Goal: Task Accomplishment & Management: Use online tool/utility

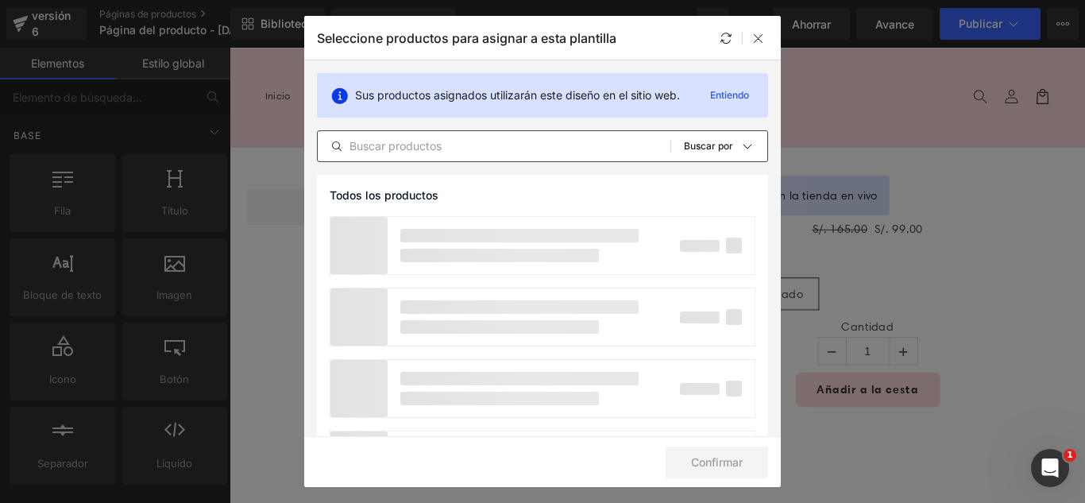
click at [471, 153] on input "text" at bounding box center [494, 146] width 353 height 19
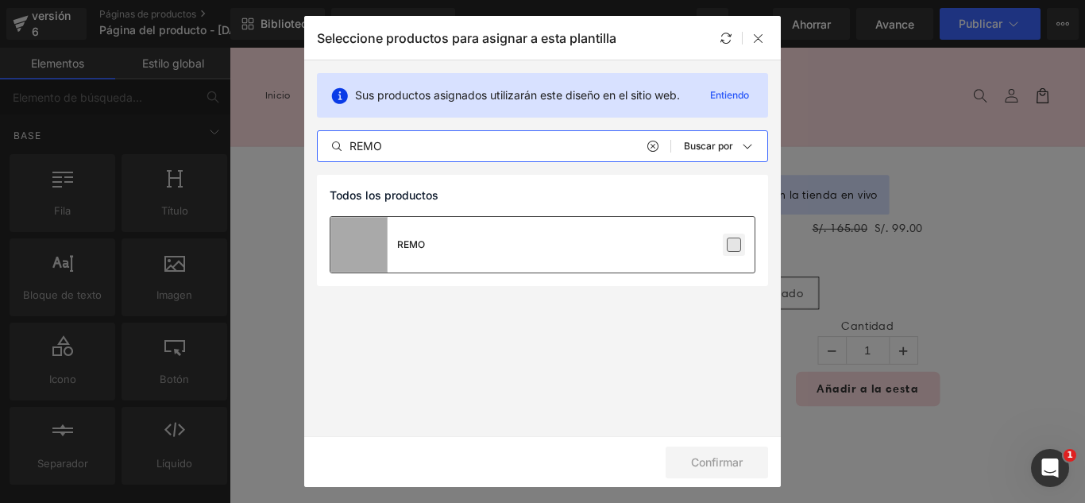
type input "REMO"
click at [734, 249] on label at bounding box center [734, 245] width 14 height 14
click at [734, 245] on input "checkbox" at bounding box center [734, 245] width 0 height 0
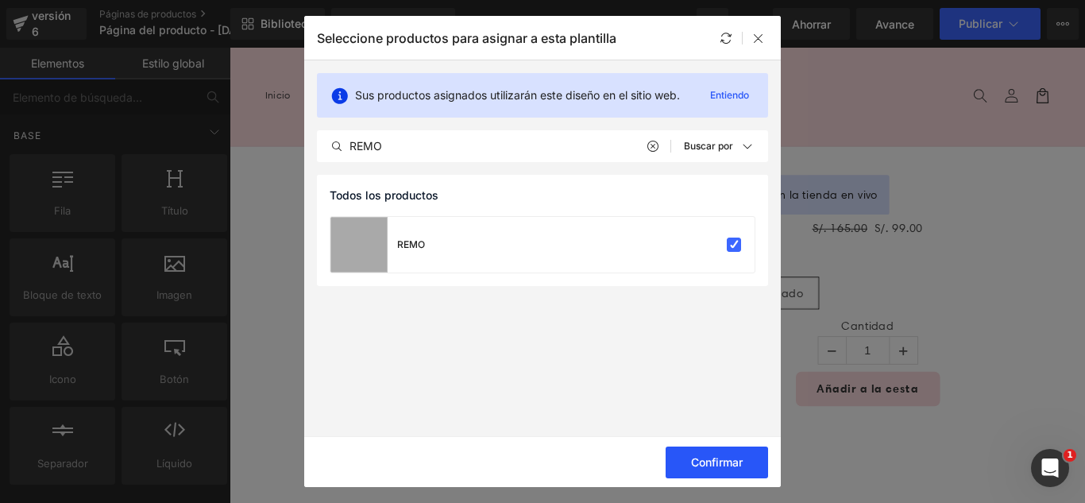
click at [741, 462] on font "Confirmar" at bounding box center [717, 462] width 52 height 14
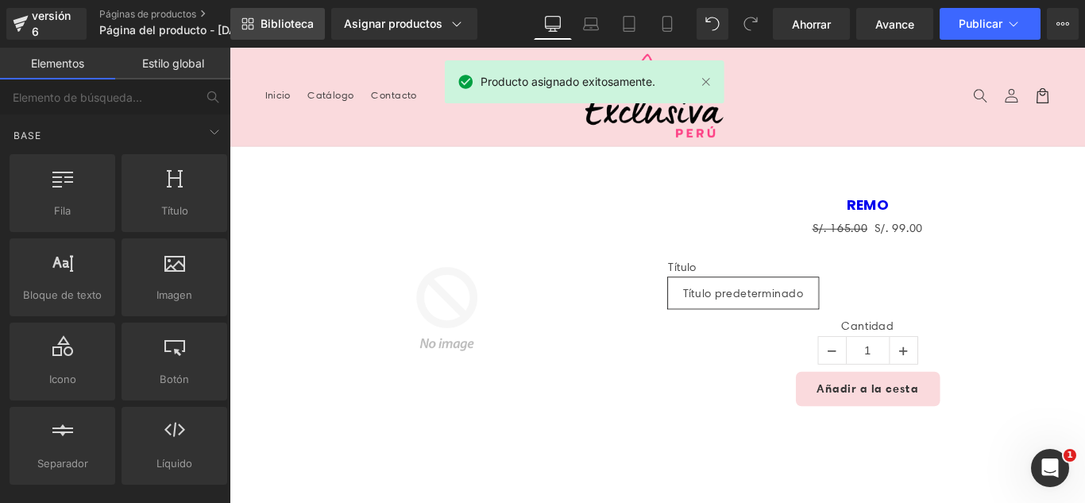
click at [274, 33] on link "Biblioteca" at bounding box center [277, 24] width 95 height 32
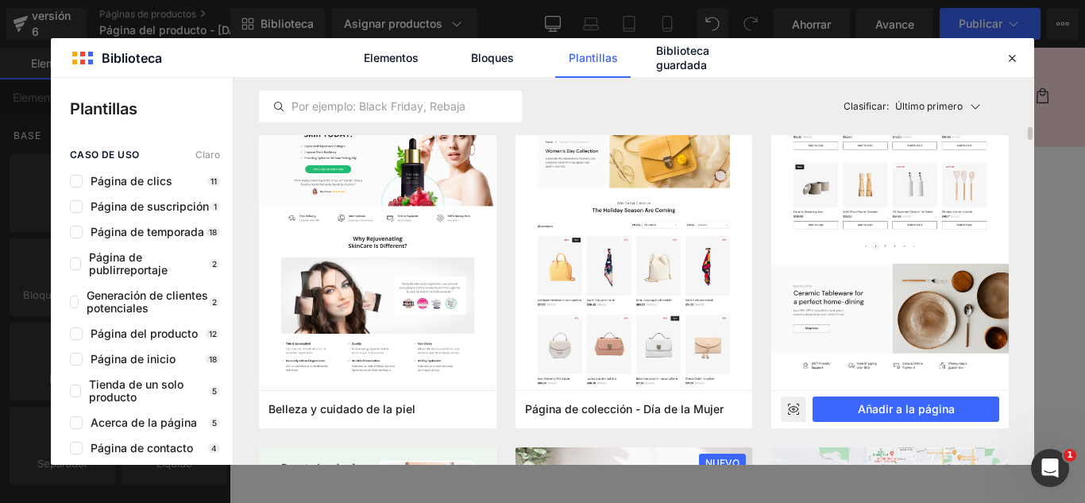
scroll to position [1509, 0]
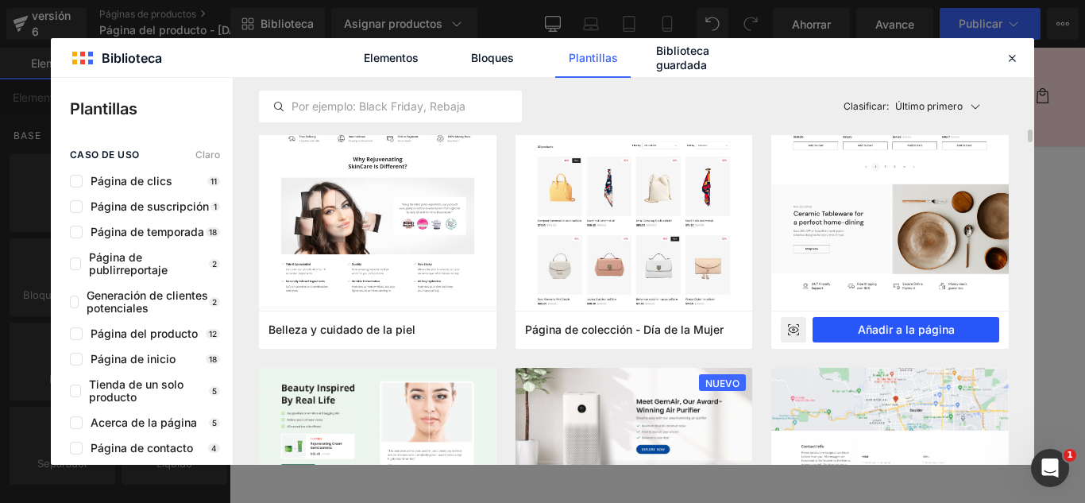
click at [942, 326] on font "Añadir a la página" at bounding box center [906, 329] width 97 height 14
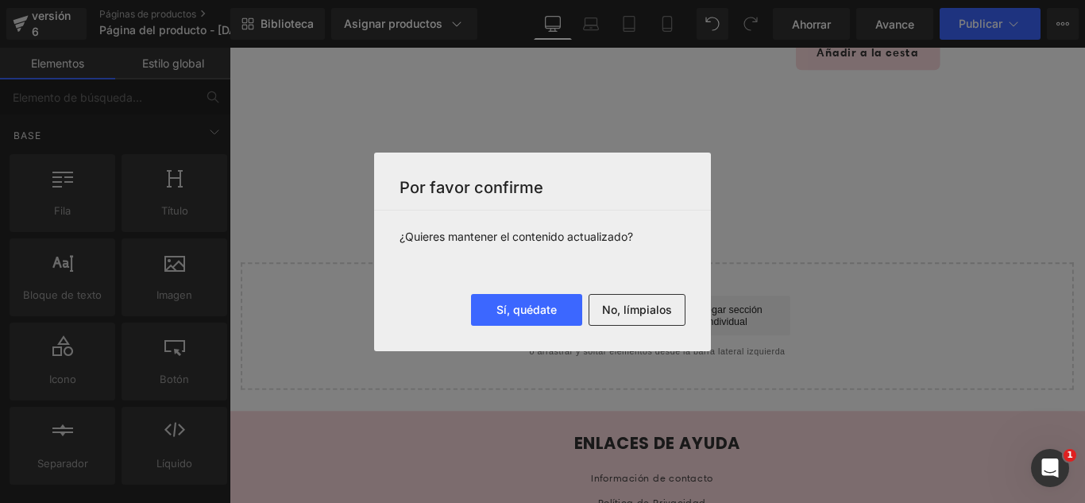
drag, startPoint x: 662, startPoint y: 311, endPoint x: 651, endPoint y: 314, distance: 11.6
click at [662, 311] on font "No, límpialos" at bounding box center [637, 310] width 70 height 14
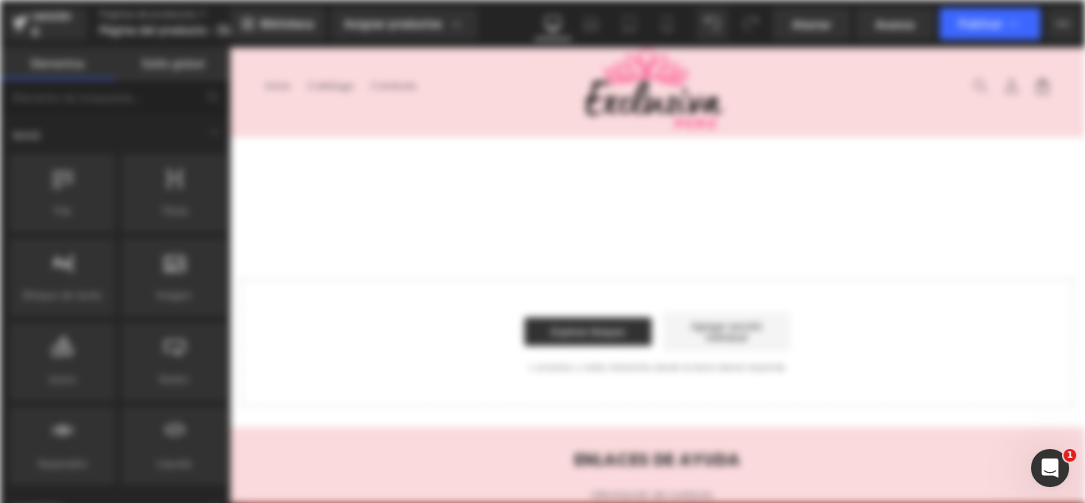
scroll to position [0, 0]
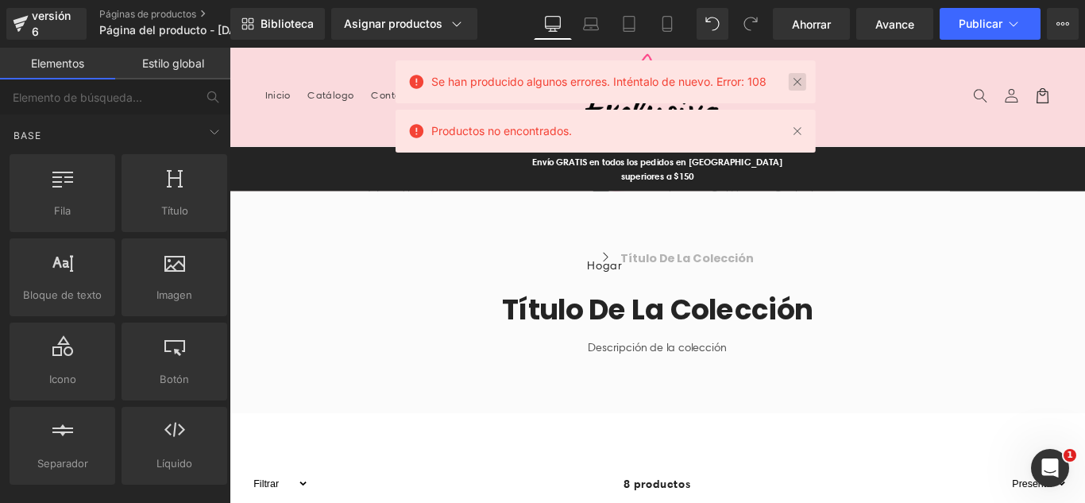
drag, startPoint x: 796, startPoint y: 81, endPoint x: 641, endPoint y: 54, distance: 157.2
click at [796, 81] on link at bounding box center [797, 81] width 17 height 17
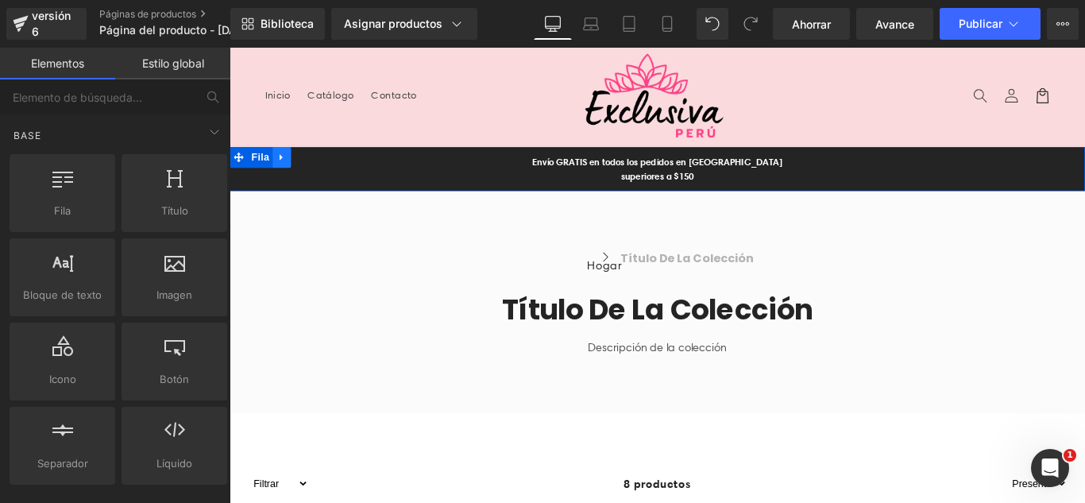
click at [278, 164] on link at bounding box center [288, 171] width 21 height 24
click at [324, 168] on icon at bounding box center [329, 170] width 11 height 11
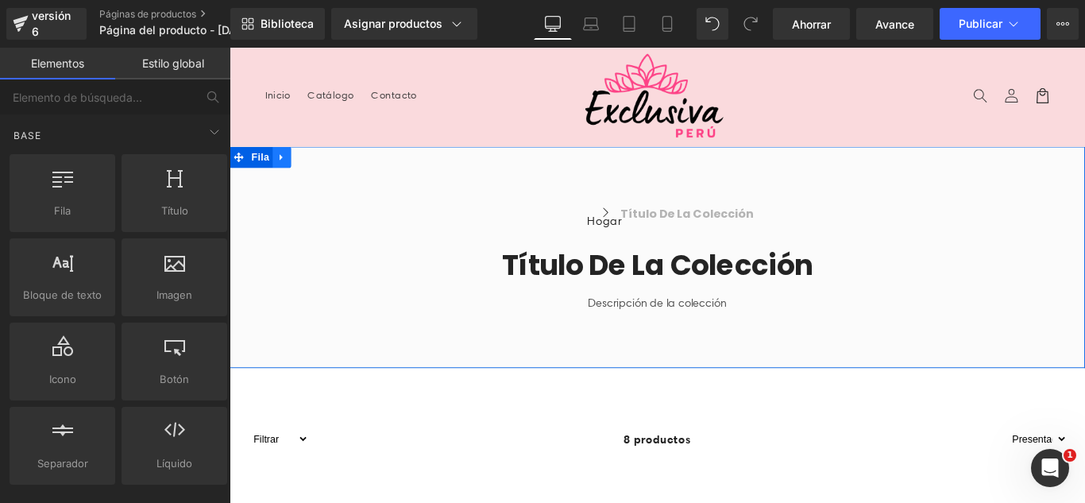
click at [283, 172] on icon at bounding box center [288, 171] width 11 height 12
click at [326, 173] on icon at bounding box center [329, 170] width 11 height 11
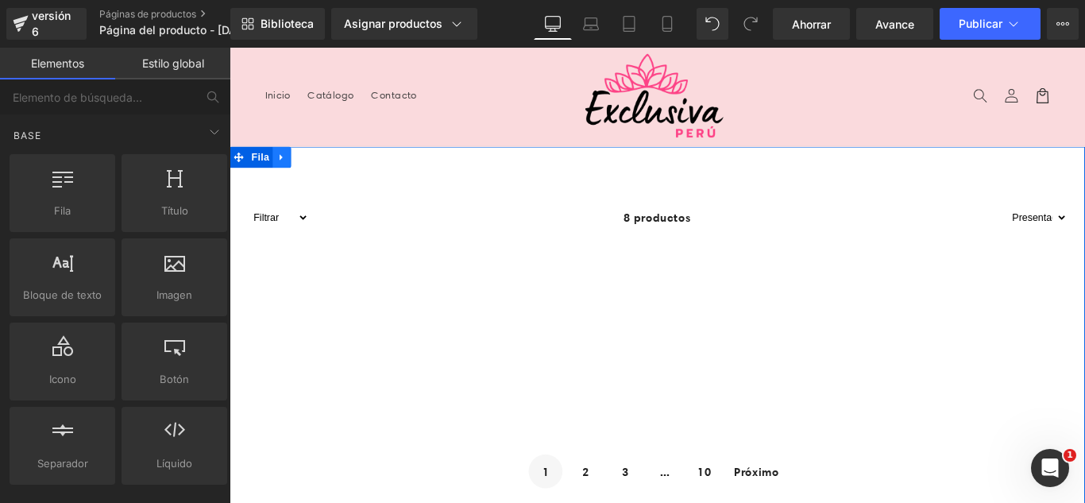
click at [288, 171] on icon at bounding box center [288, 171] width 11 height 12
click at [324, 175] on icon at bounding box center [329, 171] width 11 height 12
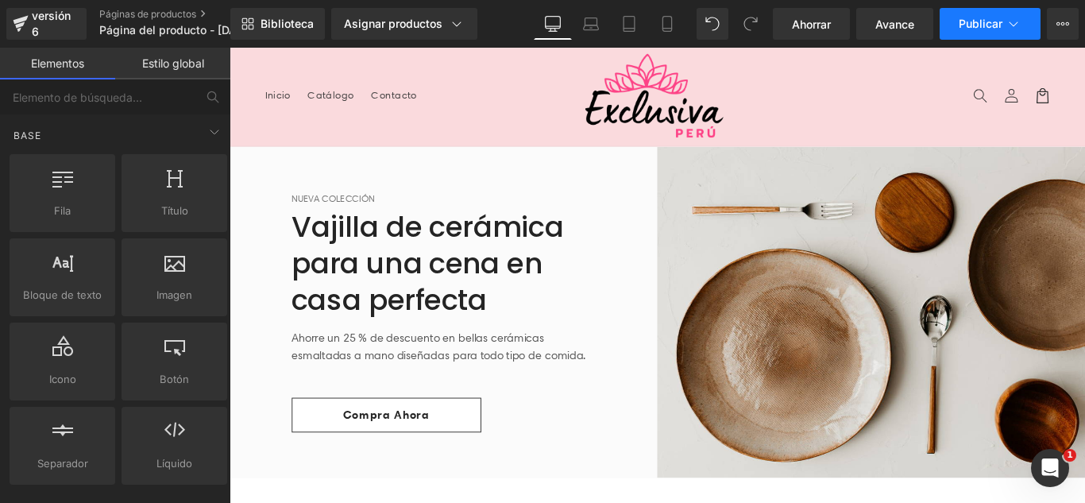
click at [999, 29] on font "Publicar" at bounding box center [981, 24] width 44 height 14
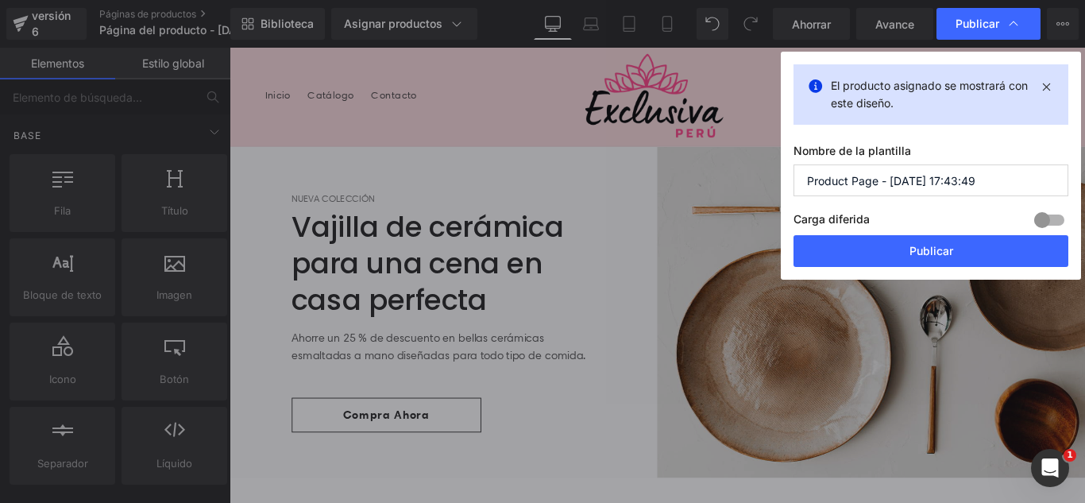
click at [1002, 178] on input "Product Page - Aug 30, 17:43:49" at bounding box center [931, 180] width 275 height 32
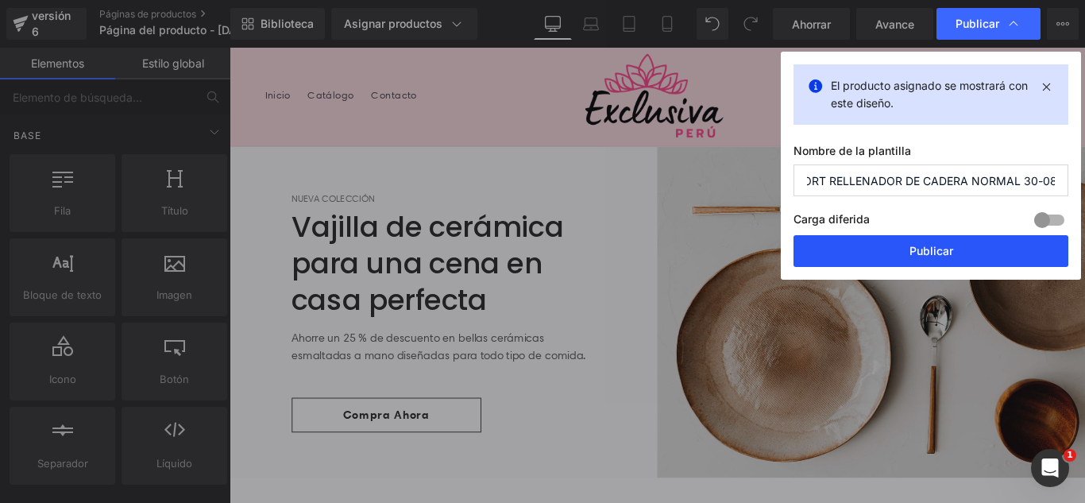
type input "SHORT RELLENADOR DE CADERA NORMAL 30-08"
click at [943, 253] on font "Publicar" at bounding box center [931, 251] width 44 height 14
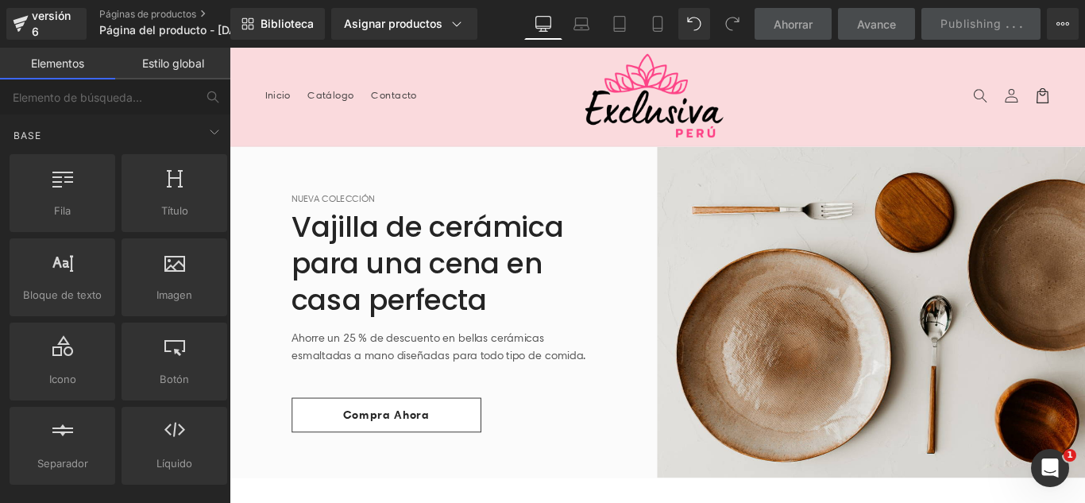
scroll to position [0, 0]
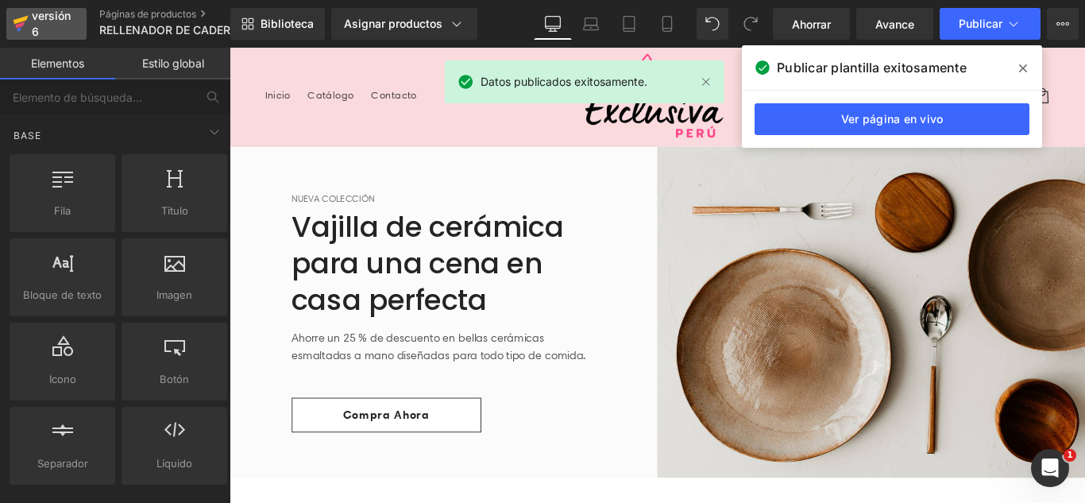
click at [50, 30] on div "versión 6" at bounding box center [53, 24] width 48 height 37
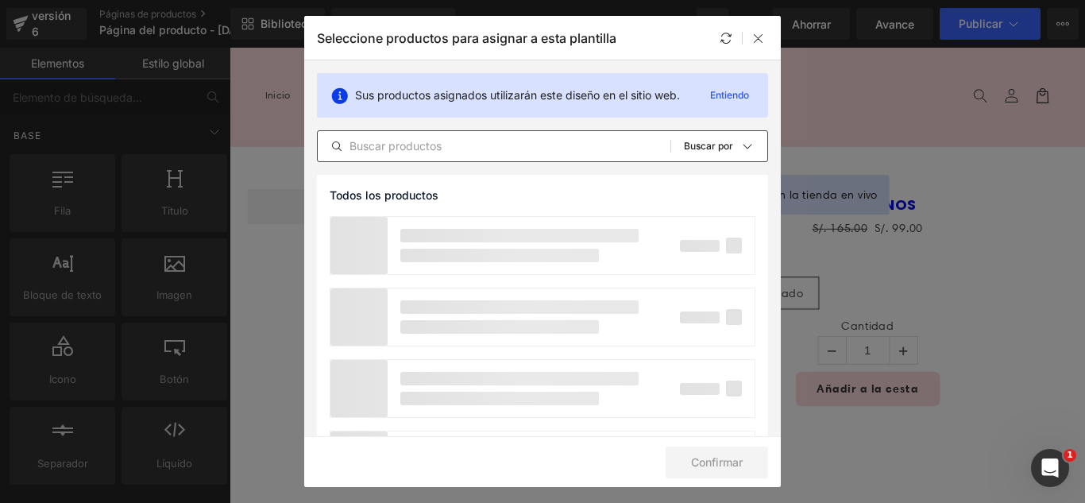
click at [450, 144] on input "text" at bounding box center [494, 146] width 353 height 19
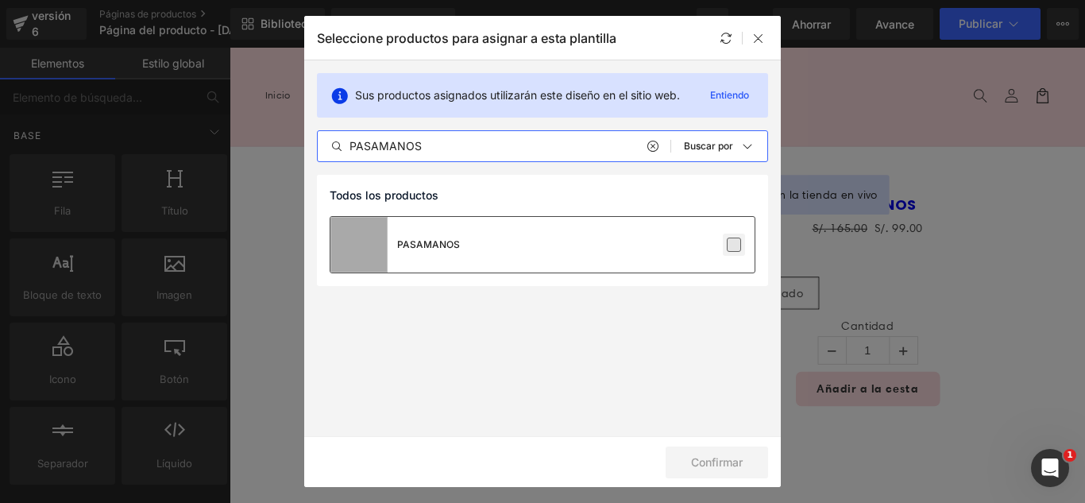
type input "PASAMANOS"
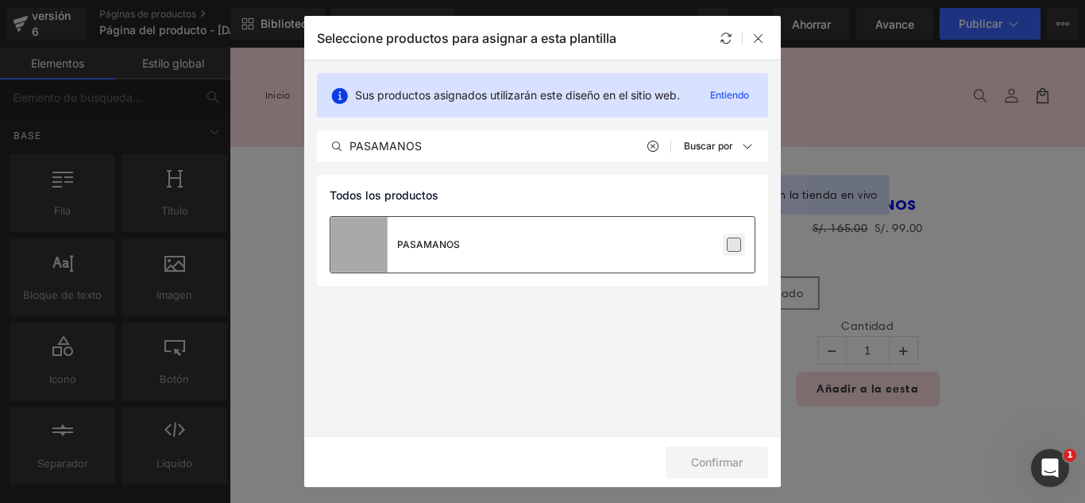
click at [733, 243] on label at bounding box center [734, 245] width 14 height 14
click at [734, 245] on input "checkbox" at bounding box center [734, 245] width 0 height 0
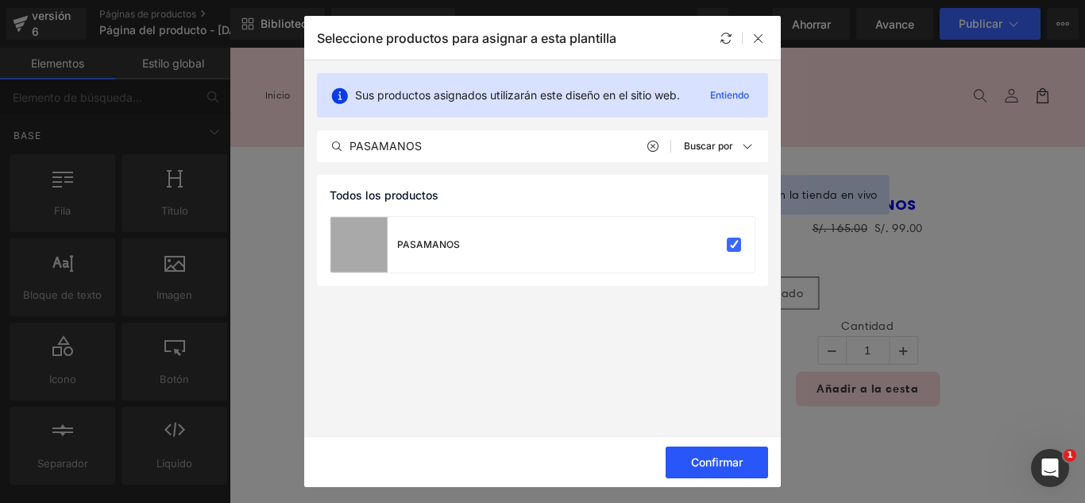
click at [736, 460] on font "Confirmar" at bounding box center [717, 462] width 52 height 14
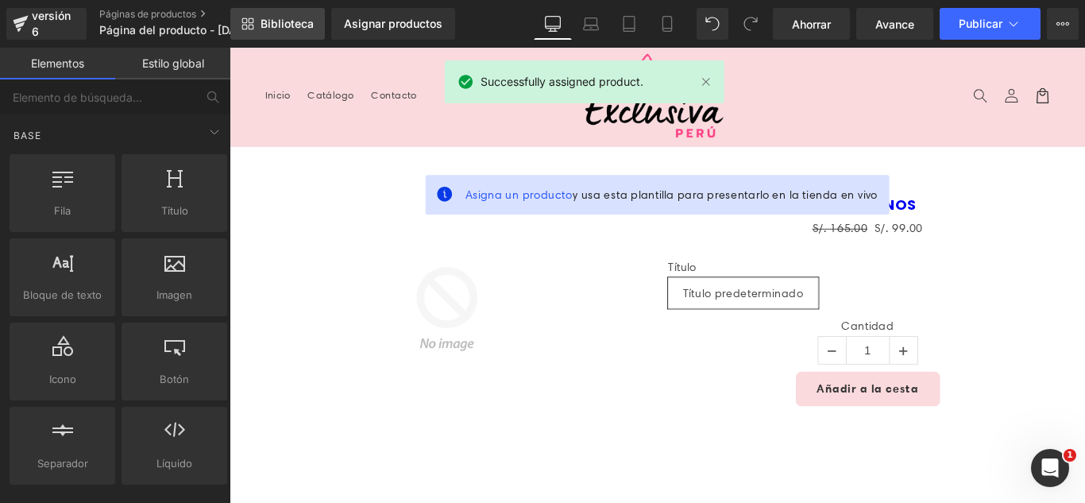
click at [282, 24] on font "Biblioteca" at bounding box center [287, 24] width 53 height 14
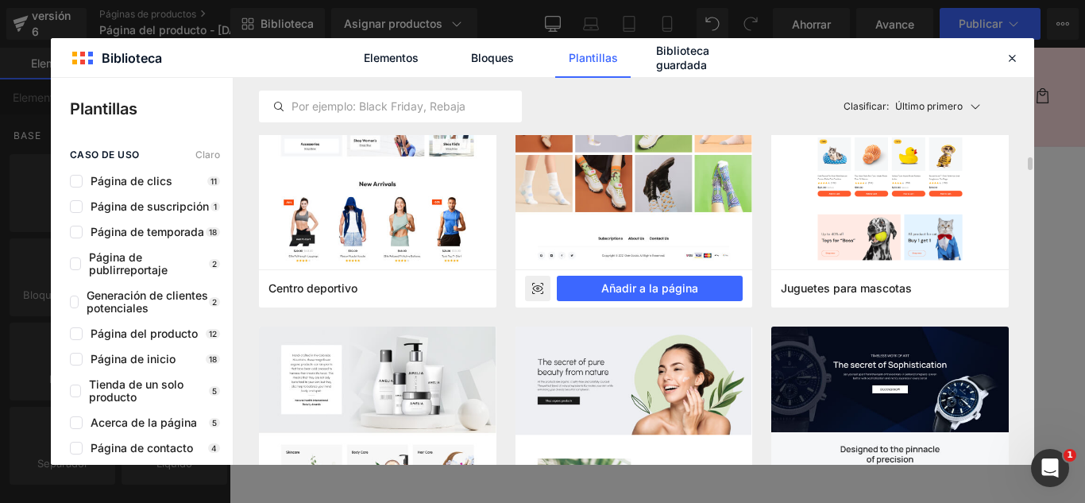
scroll to position [4607, 0]
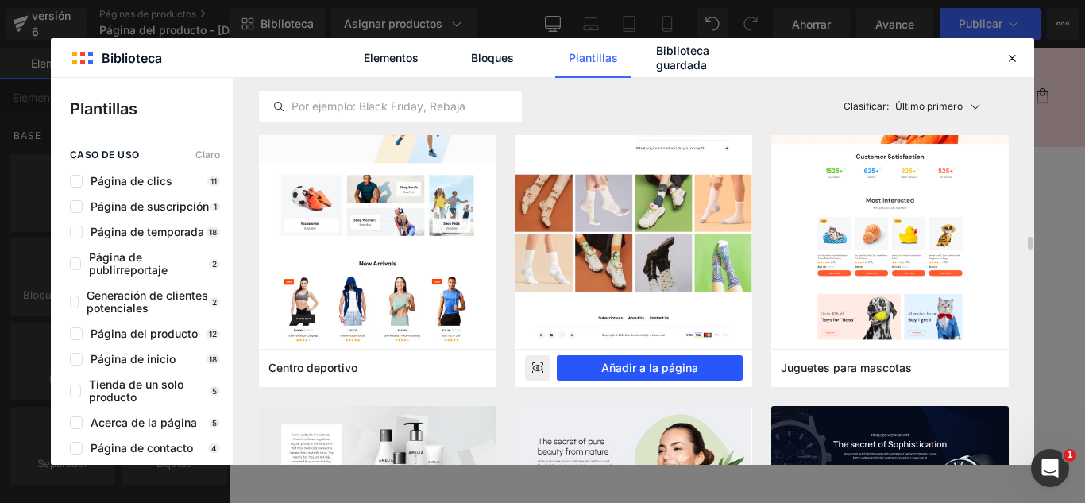
click at [683, 362] on font "Añadir a la página" at bounding box center [649, 368] width 97 height 14
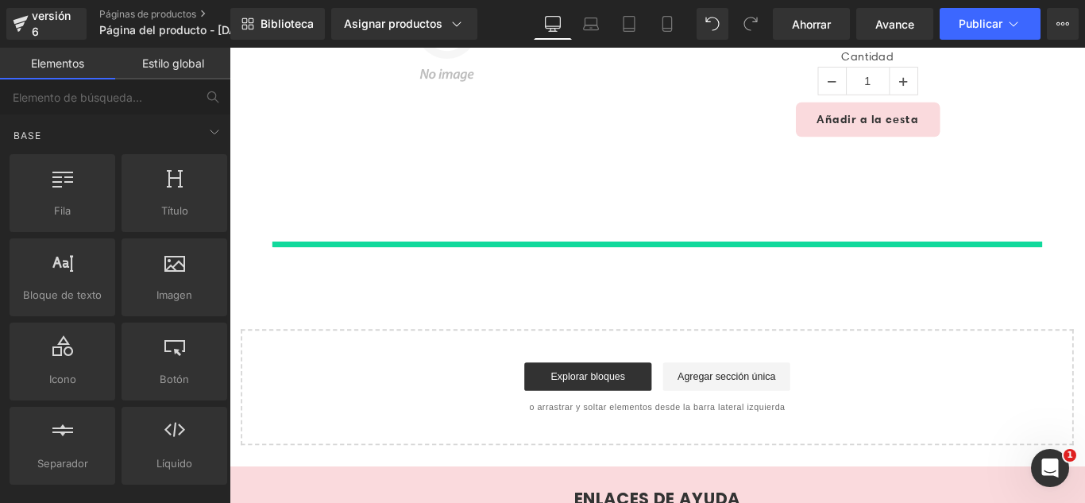
scroll to position [377, 0]
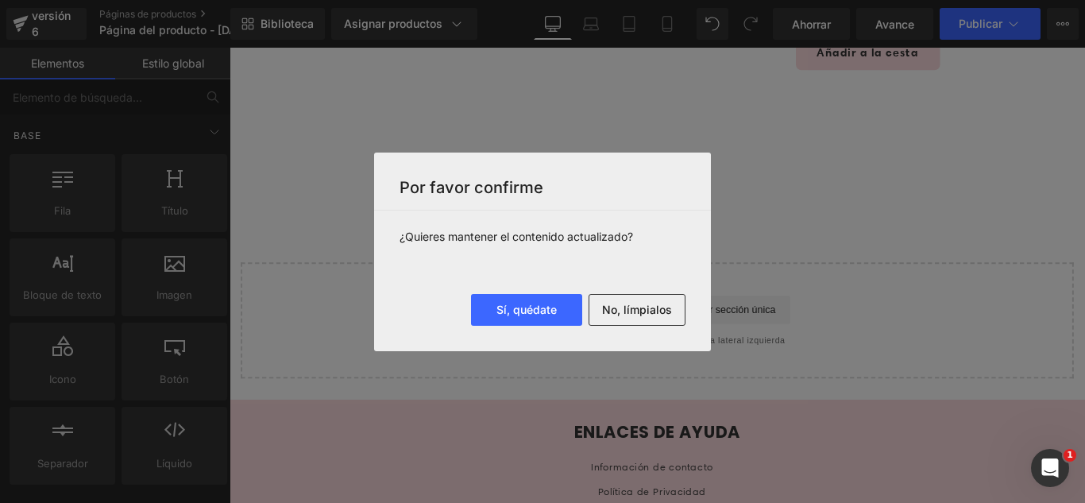
click at [637, 307] on font "No, límpialos" at bounding box center [637, 310] width 70 height 14
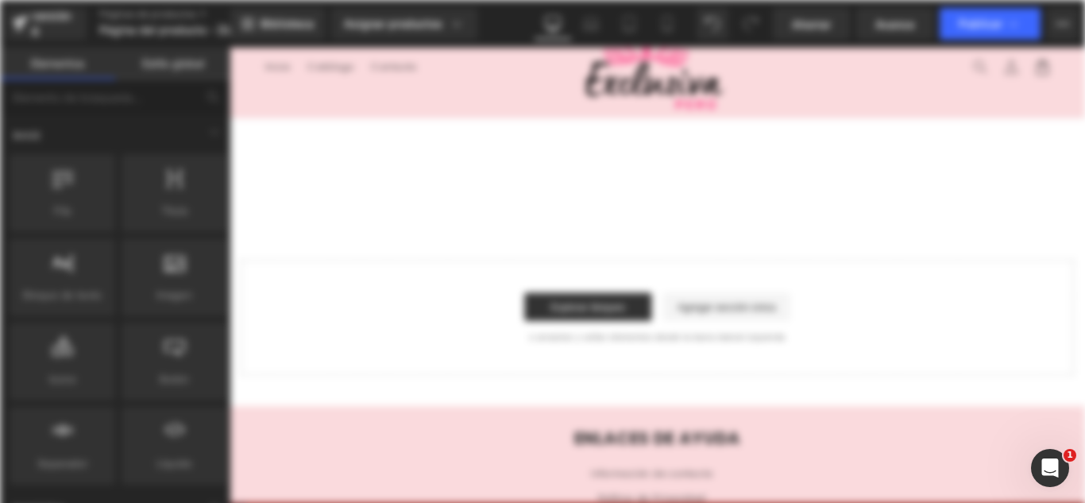
scroll to position [0, 0]
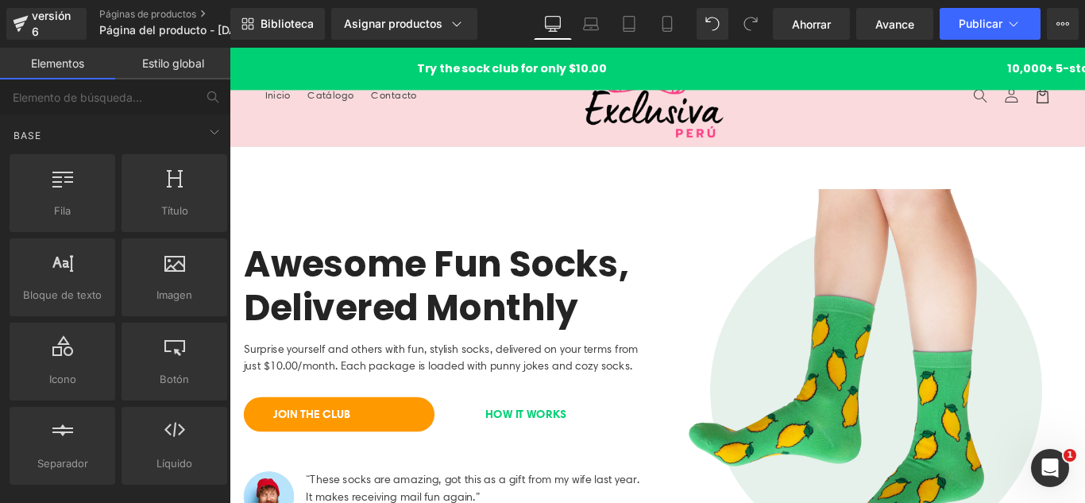
click at [246, 59] on div "Try the sock club for only $10.00 10,000+ 5-star Reviews Free shipping on order…" at bounding box center [710, 72] width 961 height 48
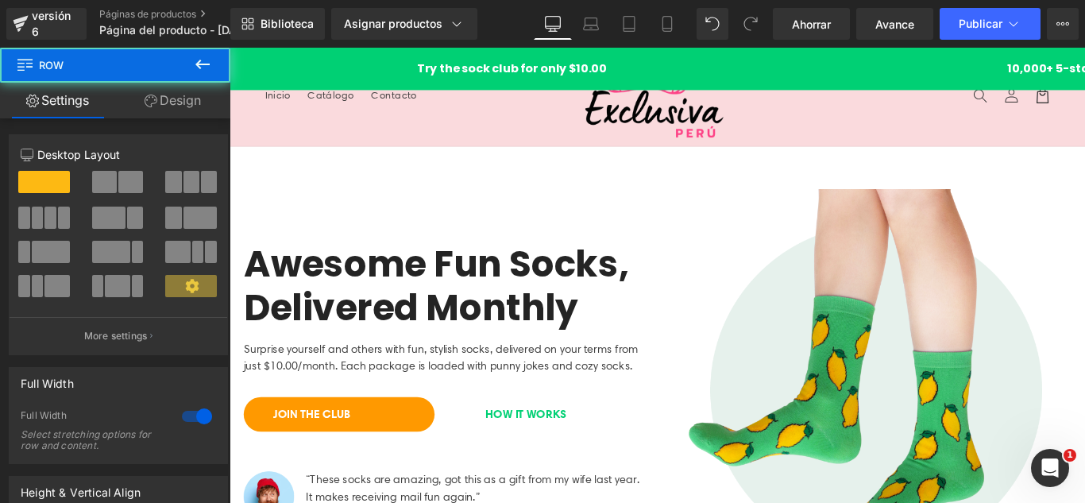
click at [311, 137] on header "Menú Inicio Catálogo Contacto Iniciar sesión Inicio Catálogo Contacto [GEOGRAPH…" at bounding box center [710, 103] width 961 height 110
click at [283, 68] on div "Try the sock club for only $10.00 10,000+ 5-star Reviews Free shipping on order…" at bounding box center [710, 72] width 961 height 48
click at [322, 144] on header "Menú Inicio Catálogo Contacto Iniciar sesión Inicio Catálogo Contacto [GEOGRAPH…" at bounding box center [710, 103] width 961 height 110
click at [333, 58] on div "Try the sock club for only $10.00 10,000+ 5-star Reviews Free shipping on order…" at bounding box center [710, 72] width 961 height 48
click at [385, 79] on div "Try the sock club for only $10.00 10,000+ 5-star Reviews Free shipping on order…" at bounding box center [710, 71] width 961 height 19
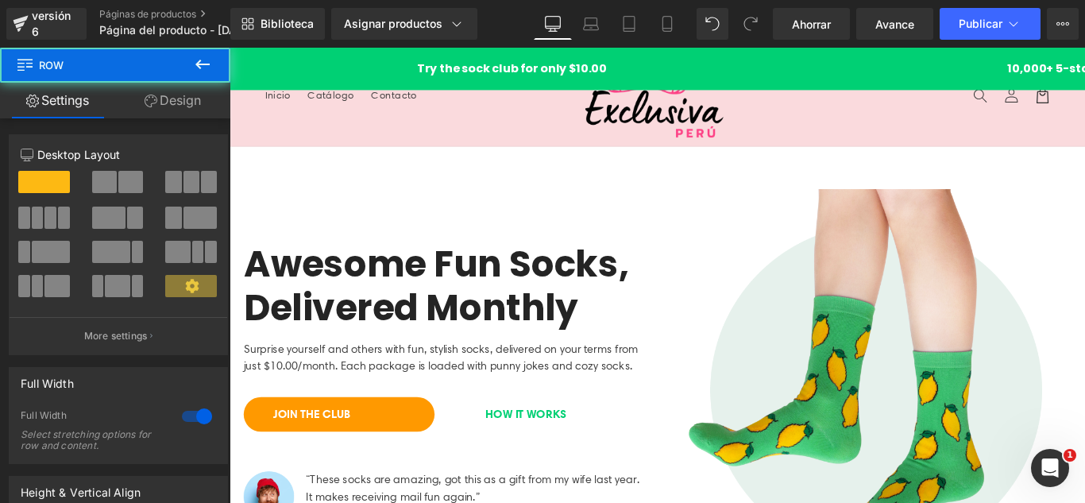
click at [413, 137] on header "Menú Inicio Catálogo Contacto Iniciar sesión Inicio Catálogo Contacto [GEOGRAPH…" at bounding box center [710, 103] width 961 height 110
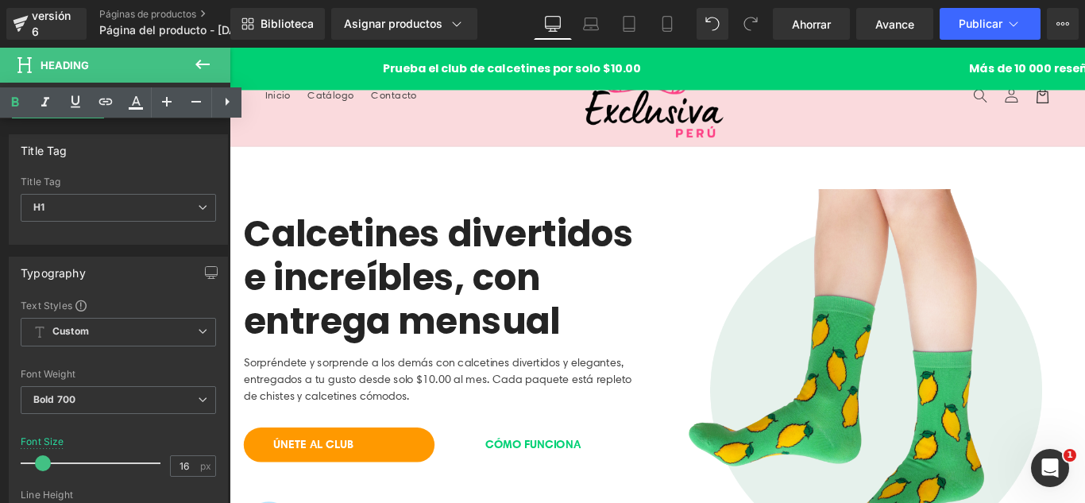
click at [295, 68] on h1 "Prueba el club de calcetines por solo $10.00" at bounding box center [541, 71] width 635 height 19
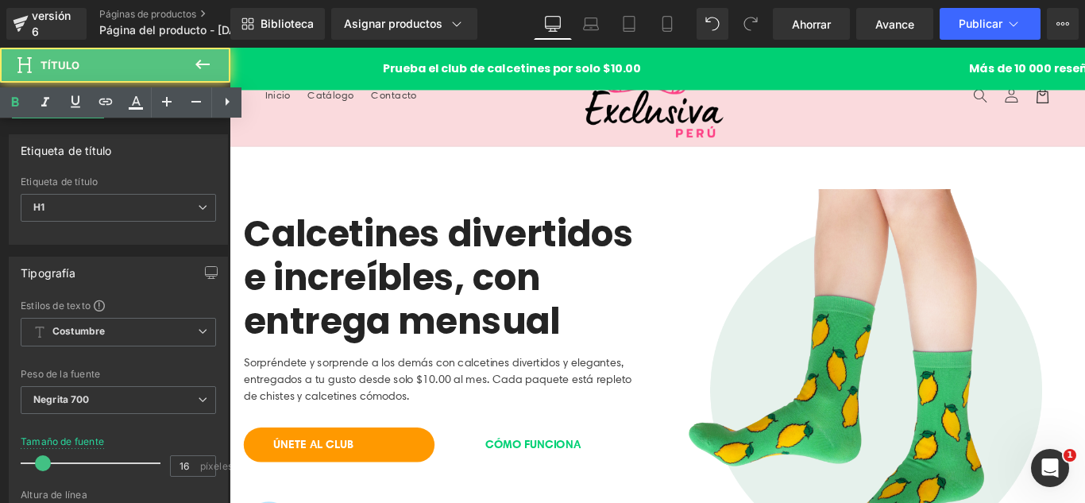
click at [317, 126] on header "Menú Inicio Catálogo Contacto Iniciar sesión Inicio Catálogo Contacto [GEOGRAPH…" at bounding box center [710, 103] width 961 height 110
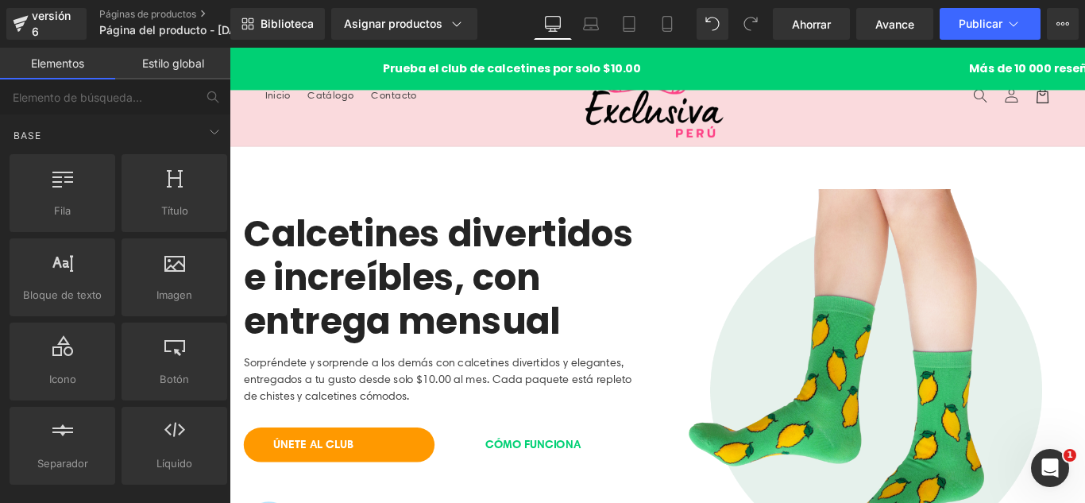
drag, startPoint x: 291, startPoint y: 58, endPoint x: 308, endPoint y: 67, distance: 19.5
click at [290, 59] on icon at bounding box center [288, 60] width 11 height 12
click at [327, 56] on icon at bounding box center [329, 59] width 11 height 11
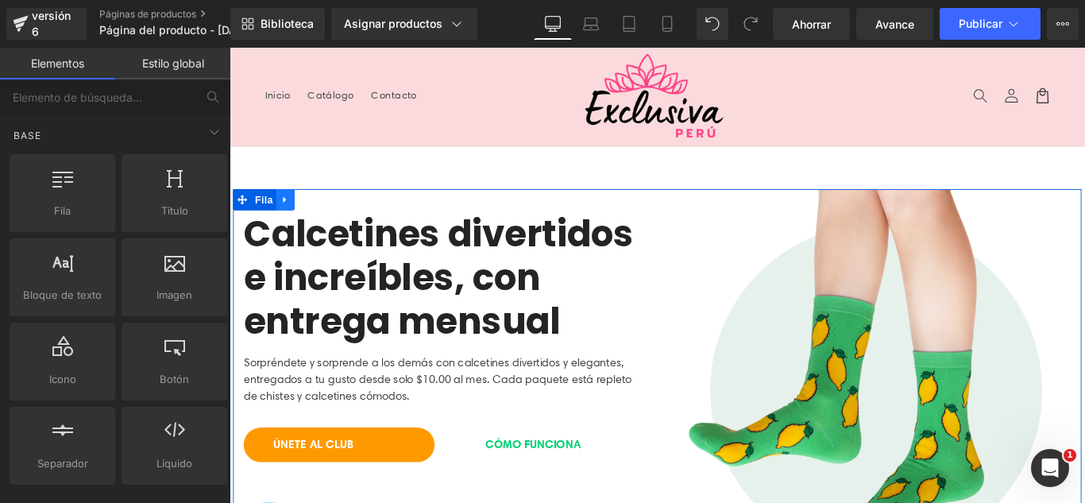
click at [293, 218] on icon at bounding box center [292, 219] width 11 height 12
click at [328, 213] on icon at bounding box center [333, 218] width 11 height 11
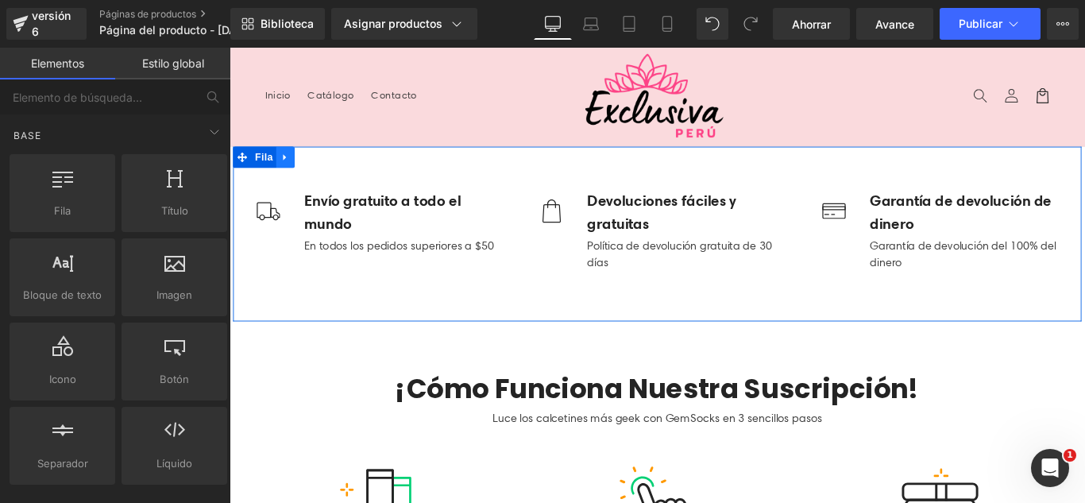
click at [287, 168] on icon at bounding box center [292, 171] width 11 height 12
click at [328, 168] on icon at bounding box center [333, 171] width 11 height 12
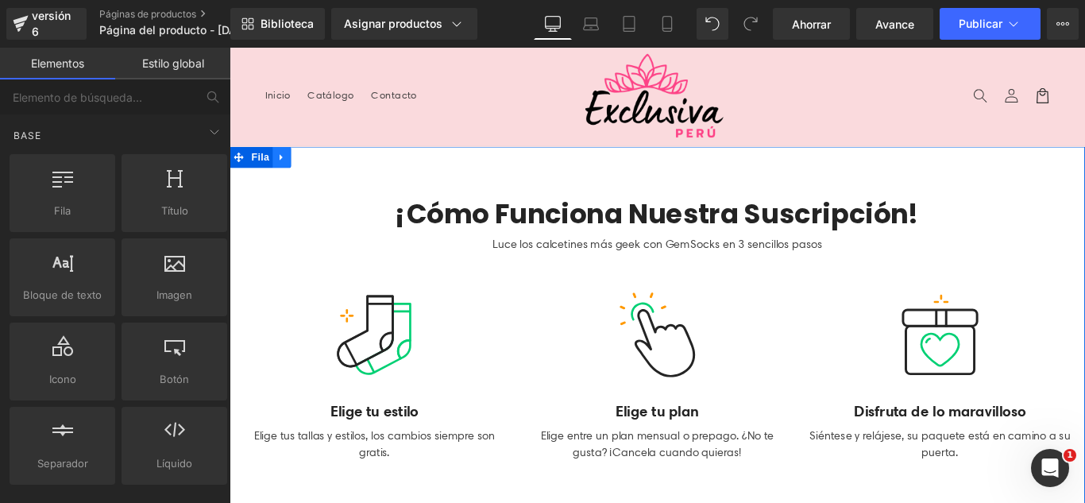
click at [288, 176] on link at bounding box center [288, 171] width 21 height 24
click at [324, 171] on icon at bounding box center [329, 171] width 11 height 12
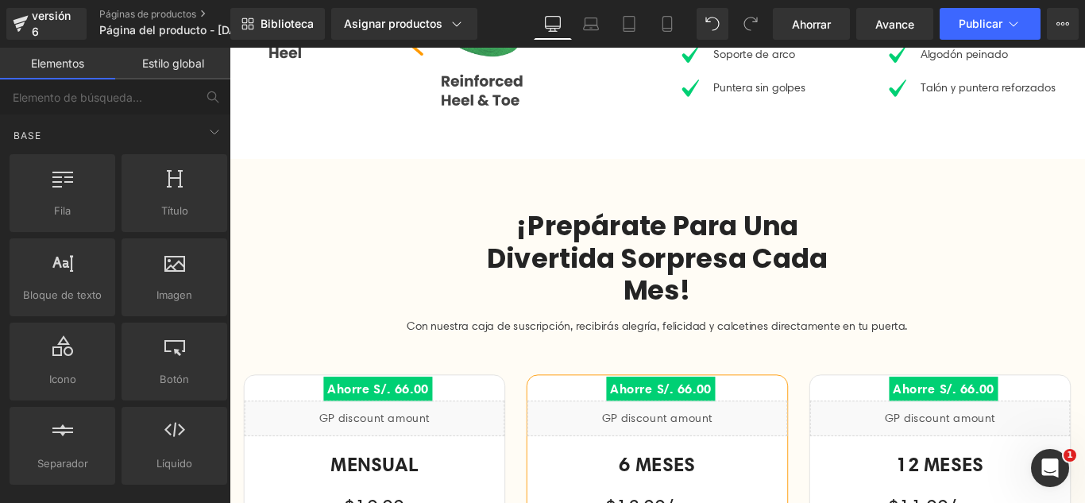
scroll to position [477, 0]
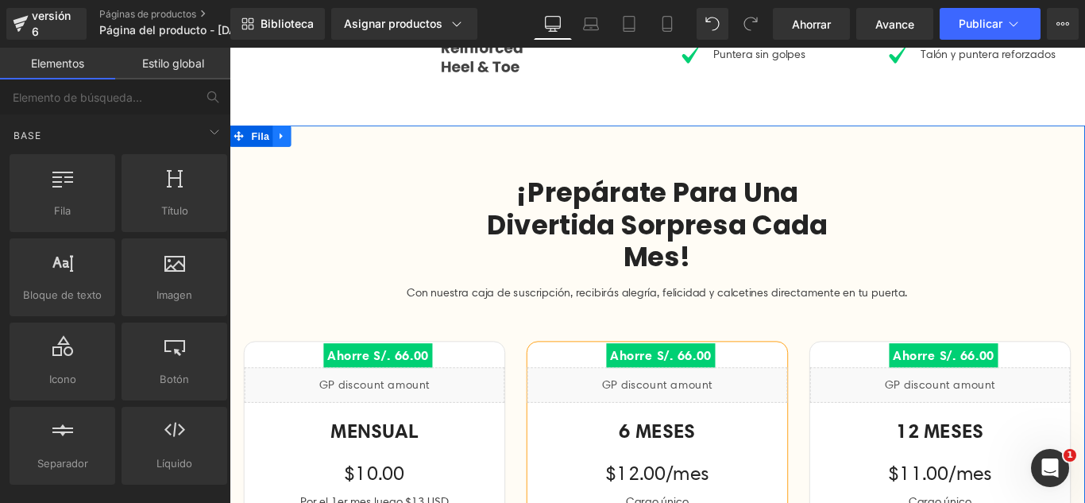
click at [283, 145] on icon at bounding box center [288, 147] width 11 height 12
click at [324, 147] on icon at bounding box center [329, 146] width 11 height 11
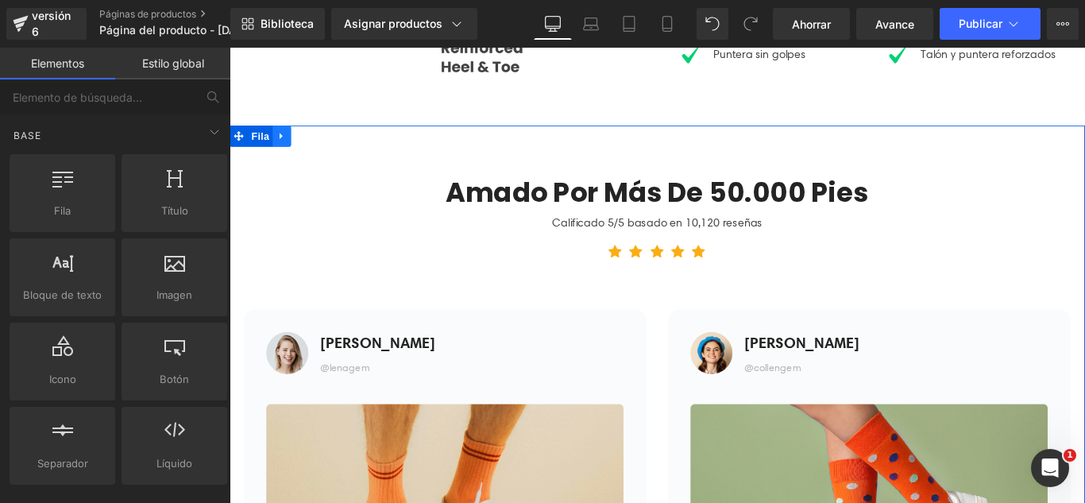
click at [286, 148] on icon at bounding box center [288, 147] width 11 height 12
click at [319, 145] on link at bounding box center [329, 147] width 21 height 24
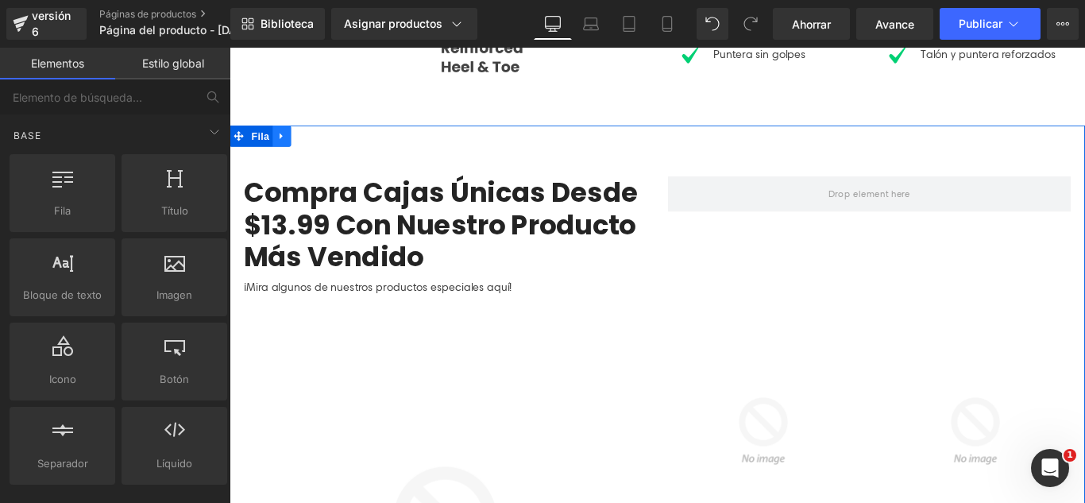
click at [286, 146] on icon at bounding box center [287, 147] width 3 height 7
click at [322, 151] on link at bounding box center [329, 147] width 21 height 24
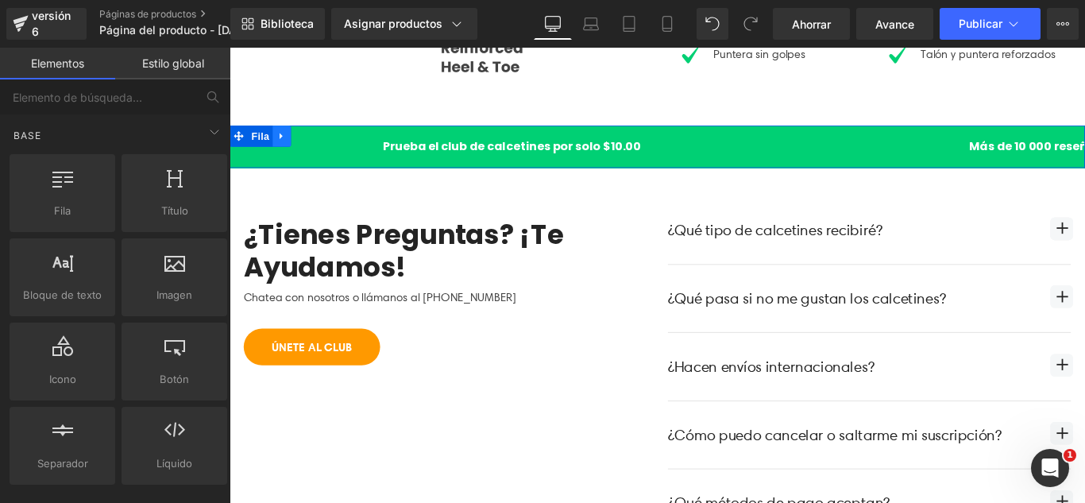
click at [286, 148] on icon at bounding box center [288, 147] width 11 height 12
click at [326, 145] on icon at bounding box center [329, 146] width 11 height 11
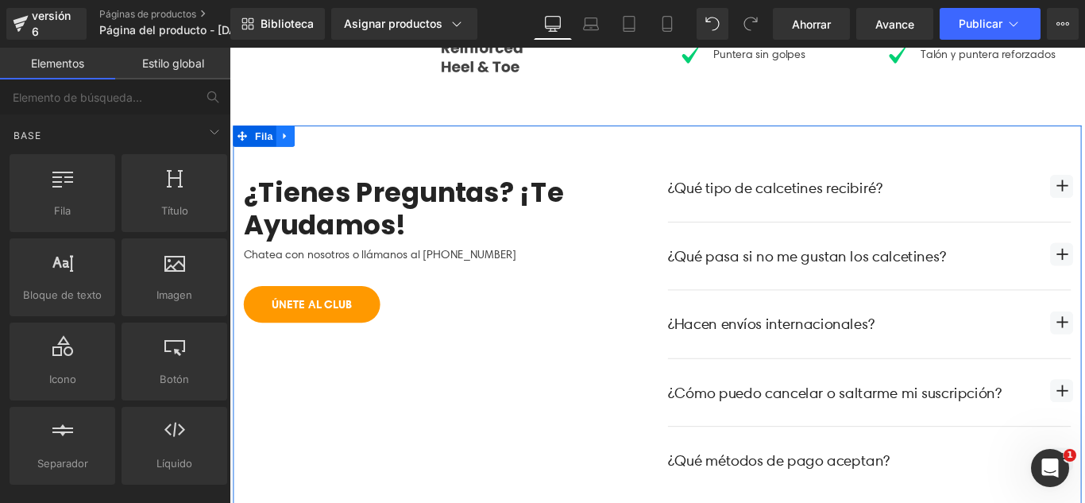
click at [290, 147] on icon at bounding box center [292, 147] width 11 height 12
click at [328, 145] on icon at bounding box center [333, 146] width 11 height 11
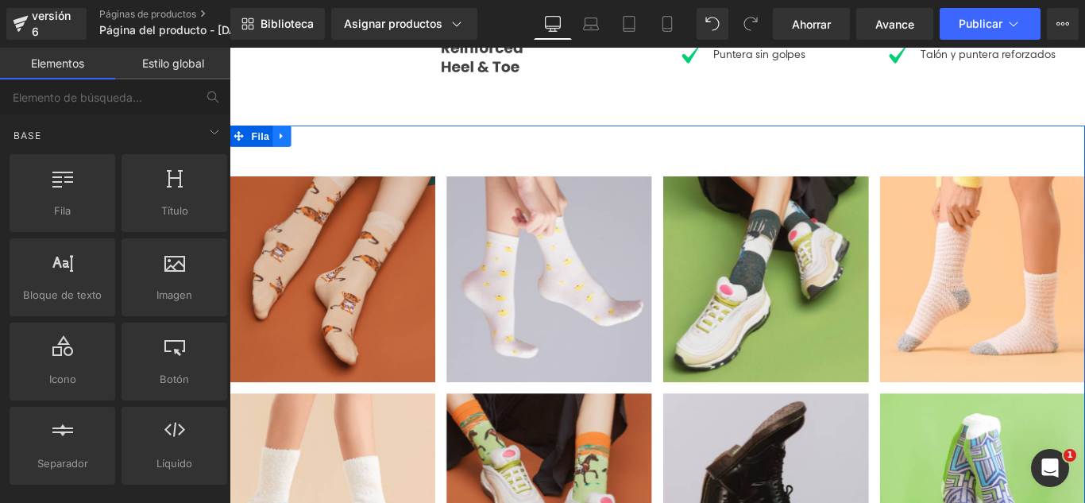
click at [290, 150] on link at bounding box center [288, 147] width 21 height 24
click at [324, 150] on icon at bounding box center [329, 146] width 11 height 11
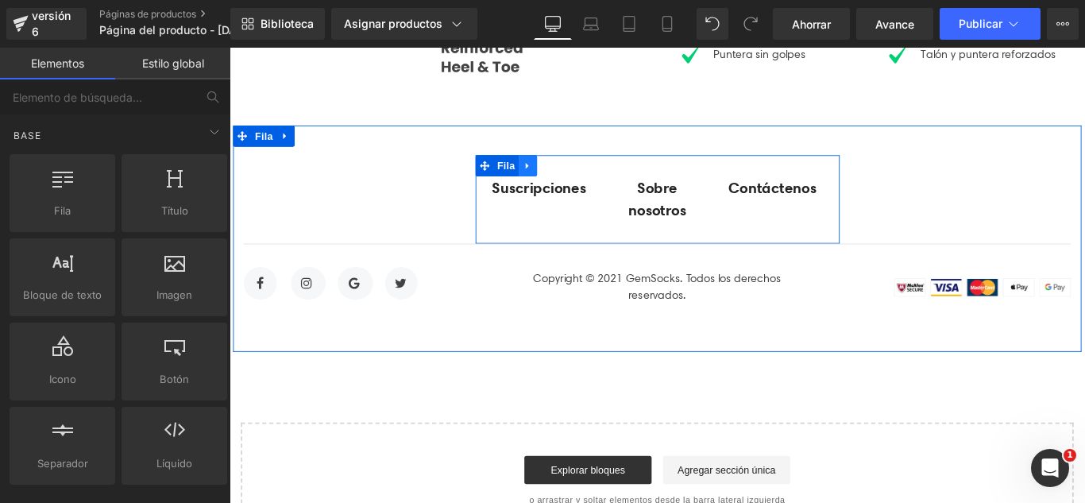
click at [559, 185] on link at bounding box center [564, 180] width 21 height 24
click at [601, 181] on icon at bounding box center [606, 180] width 11 height 11
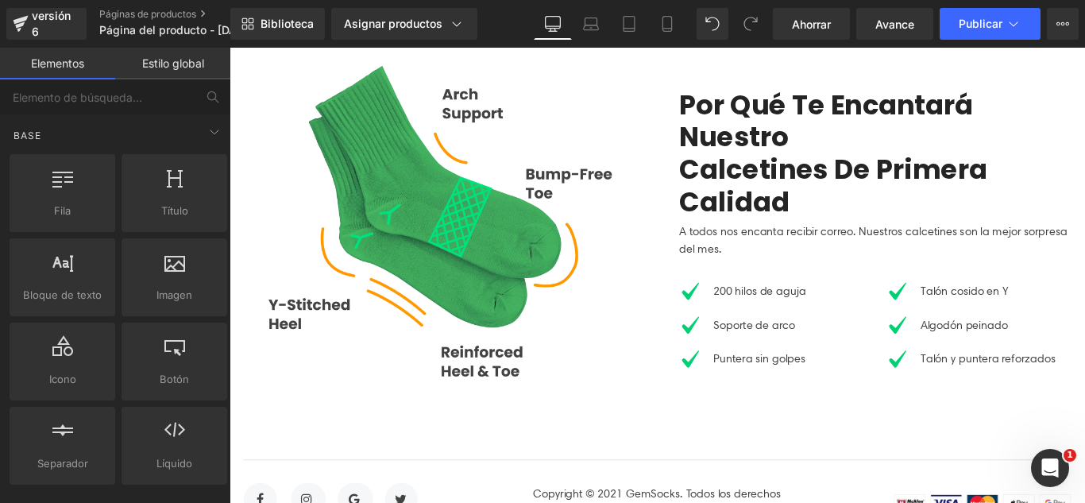
scroll to position [0, 0]
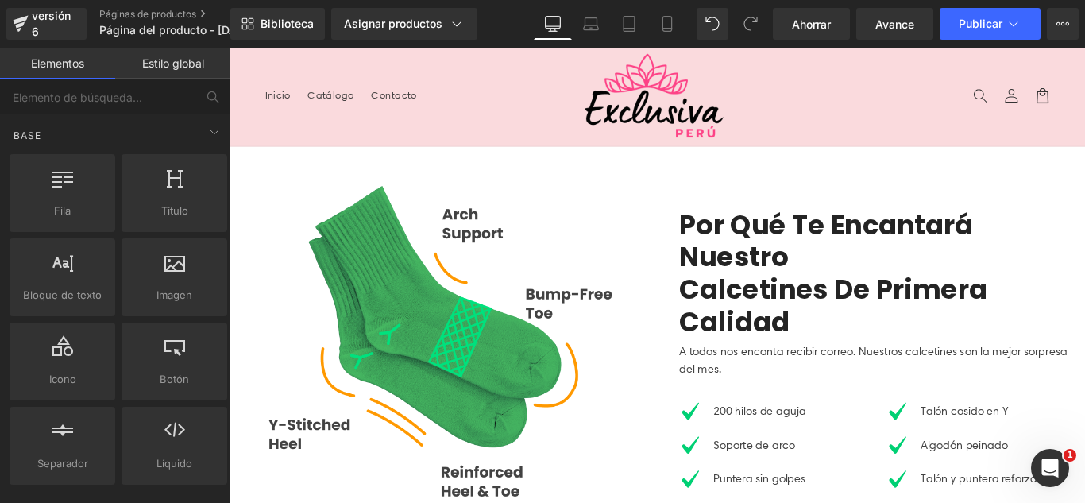
click at [1006, 40] on div "Biblioteca Asignar productos Vista previa del producto PASAMANOS Administrar pr…" at bounding box center [657, 24] width 855 height 48
click at [1008, 31] on icon at bounding box center [1014, 24] width 16 height 16
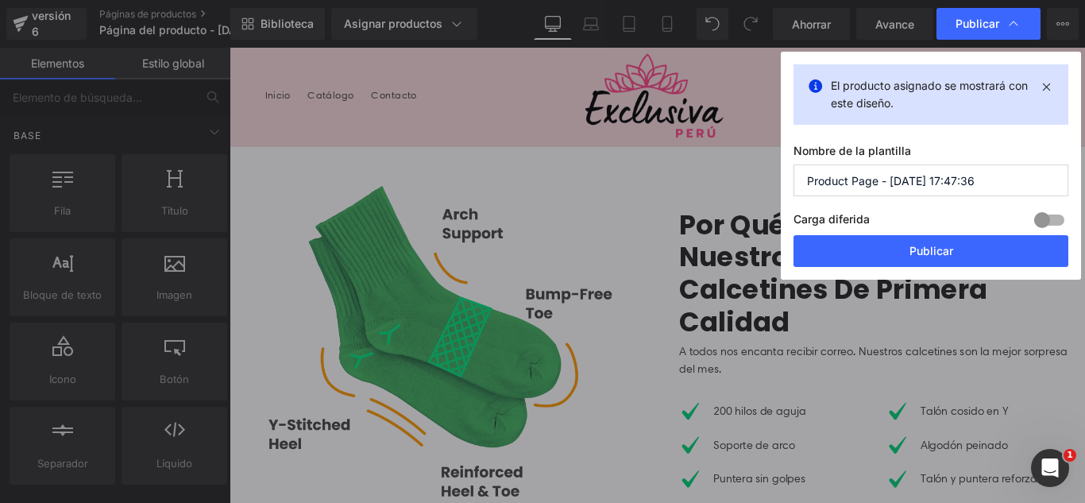
click at [997, 189] on input "Product Page - [DATE] 17:47:36" at bounding box center [931, 180] width 275 height 32
click at [998, 187] on input "Product Page - [DATE] 17:47:36" at bounding box center [931, 180] width 275 height 32
click at [998, 186] on input "Product Page - [DATE] 17:47:36" at bounding box center [931, 180] width 275 height 32
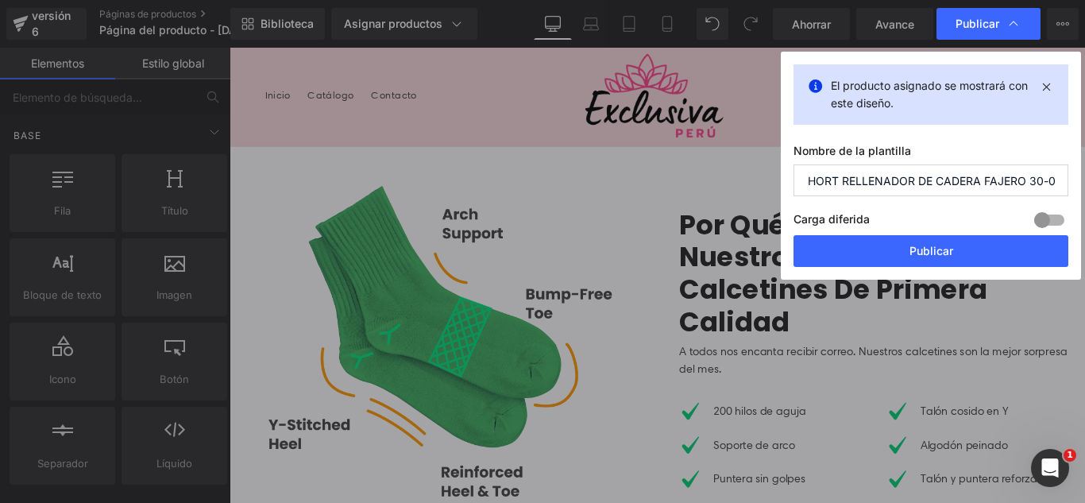
scroll to position [0, 14]
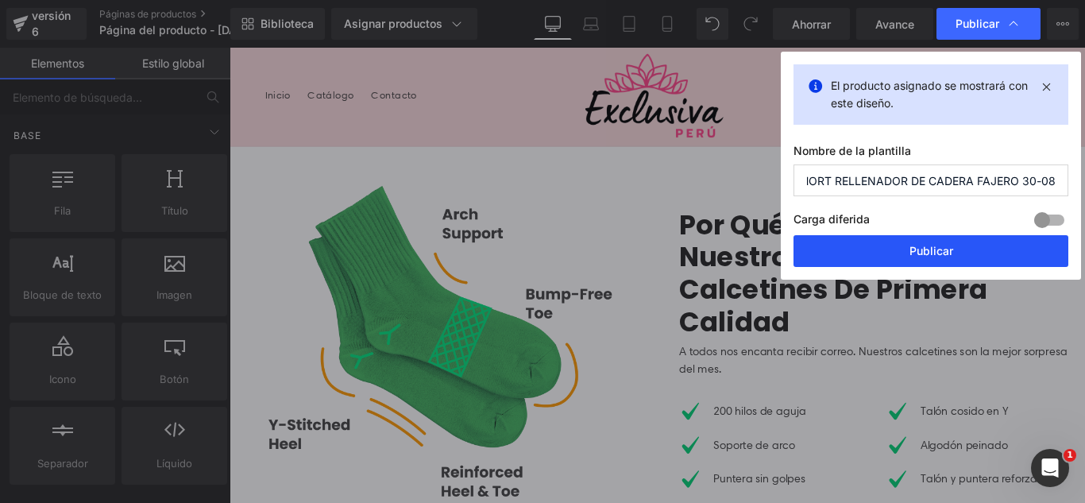
type input "SHORT RELLENADOR DE CADERA FAJERO 30-08"
click at [1015, 253] on button "Publicar" at bounding box center [931, 251] width 275 height 32
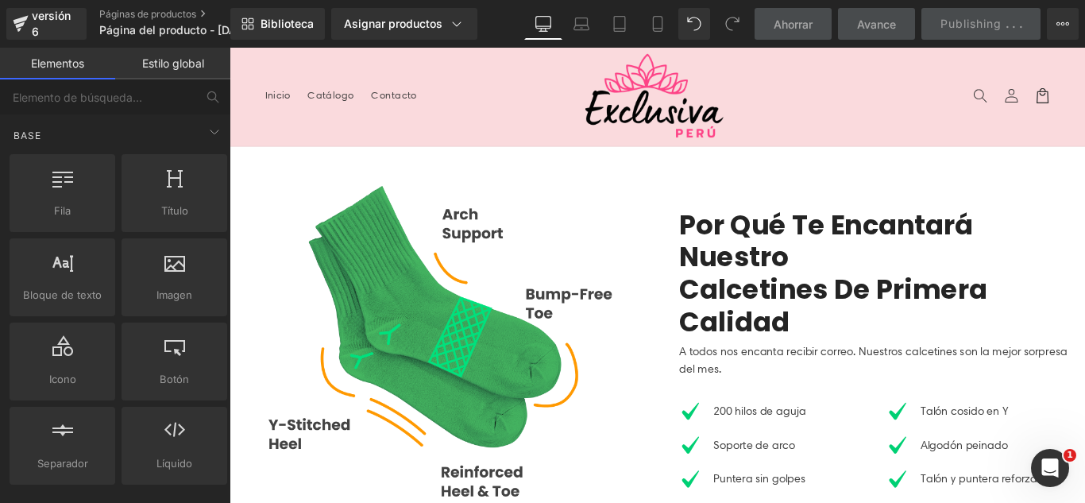
scroll to position [0, 0]
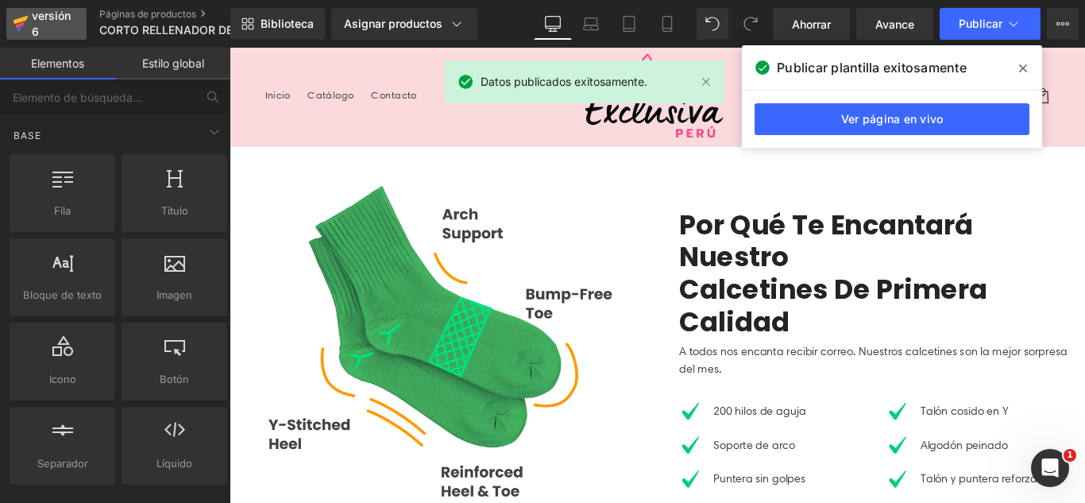
click at [28, 22] on icon at bounding box center [21, 24] width 16 height 40
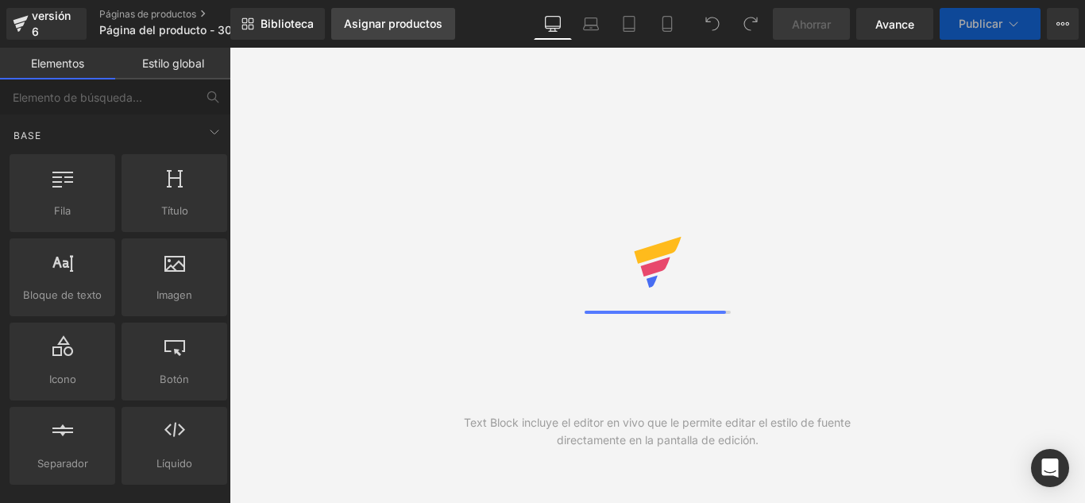
click at [440, 29] on font "Asignar productos" at bounding box center [393, 24] width 98 height 14
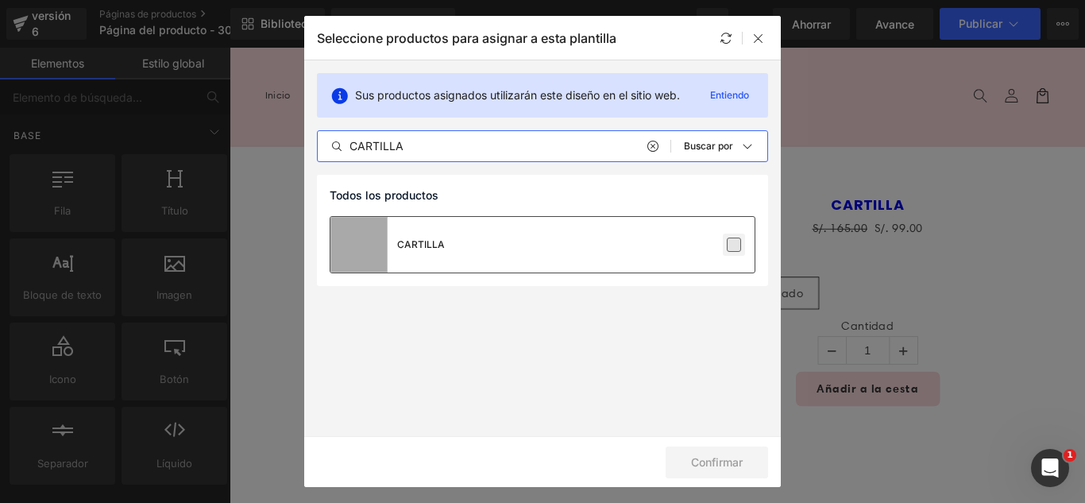
type input "CARTILLA"
click at [740, 252] on label at bounding box center [734, 245] width 14 height 14
click at [734, 245] on input "checkbox" at bounding box center [734, 245] width 0 height 0
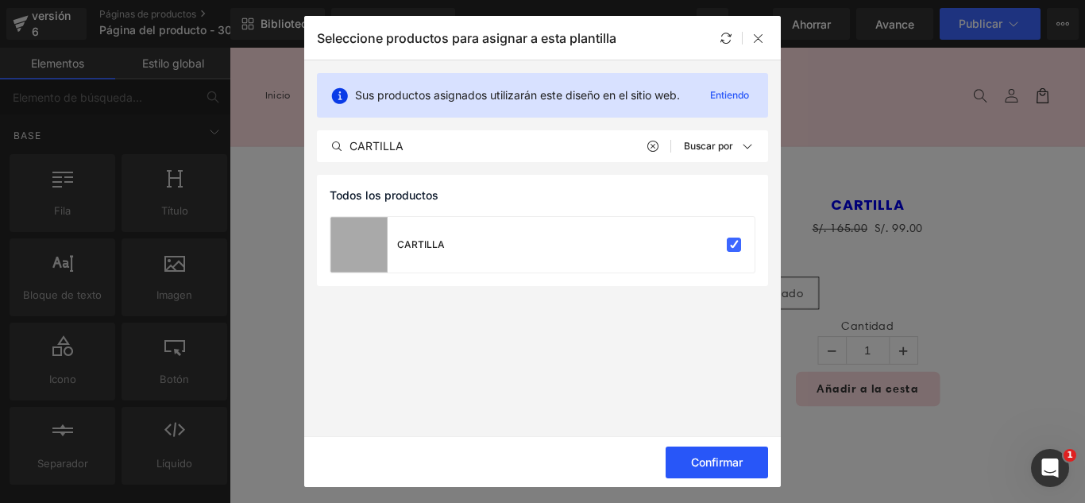
click at [740, 469] on button "Confirmar" at bounding box center [717, 462] width 102 height 32
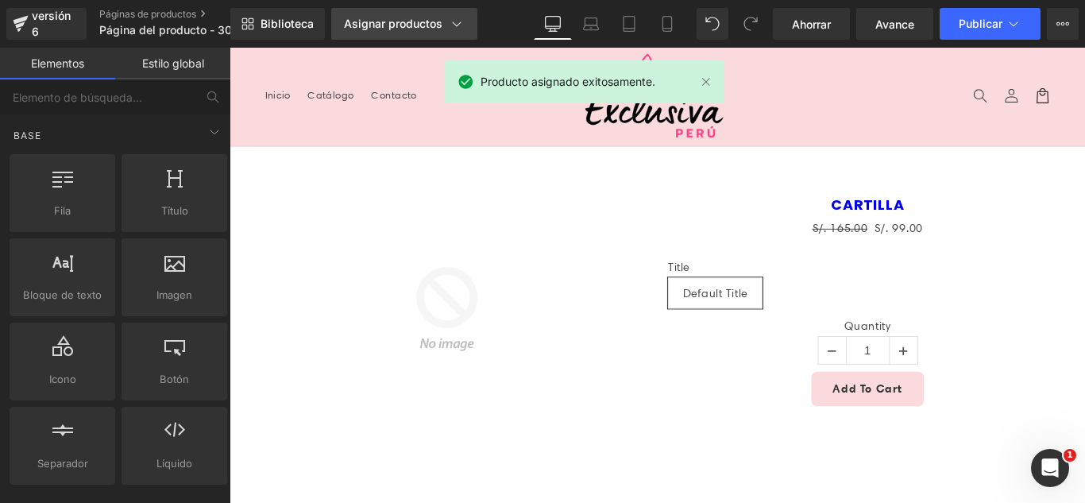
click at [407, 14] on link "Asignar productos" at bounding box center [404, 24] width 146 height 32
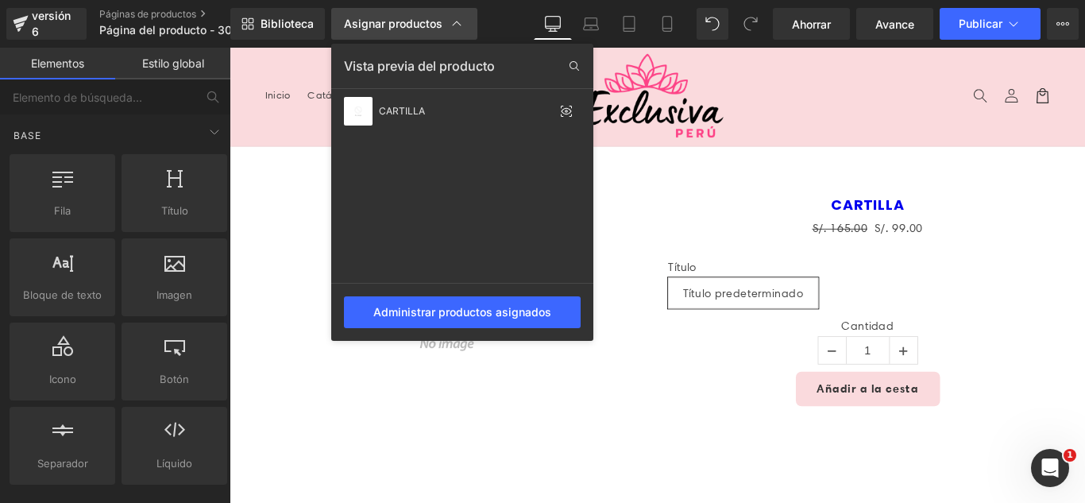
click at [433, 25] on font "Asignar productos" at bounding box center [393, 24] width 98 height 14
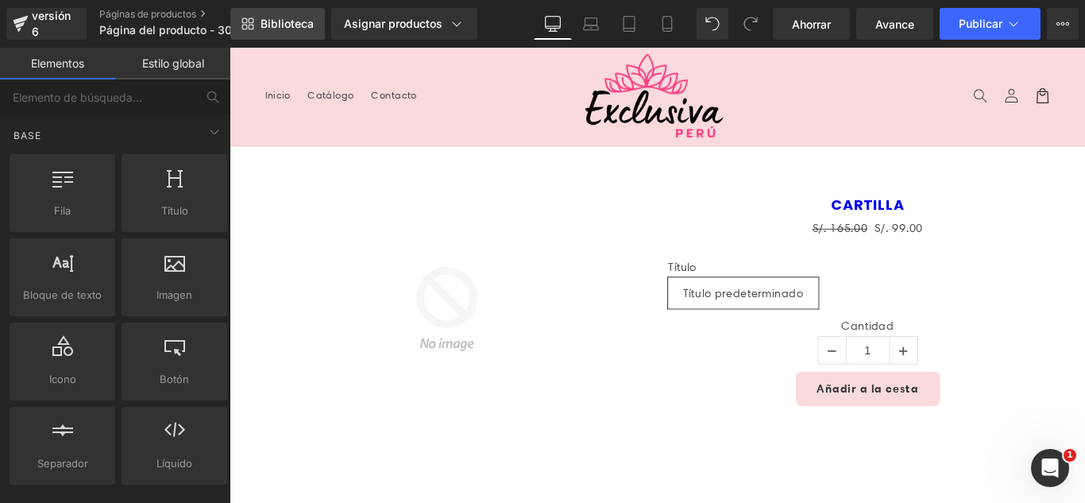
click at [263, 23] on link "Biblioteca" at bounding box center [277, 24] width 95 height 32
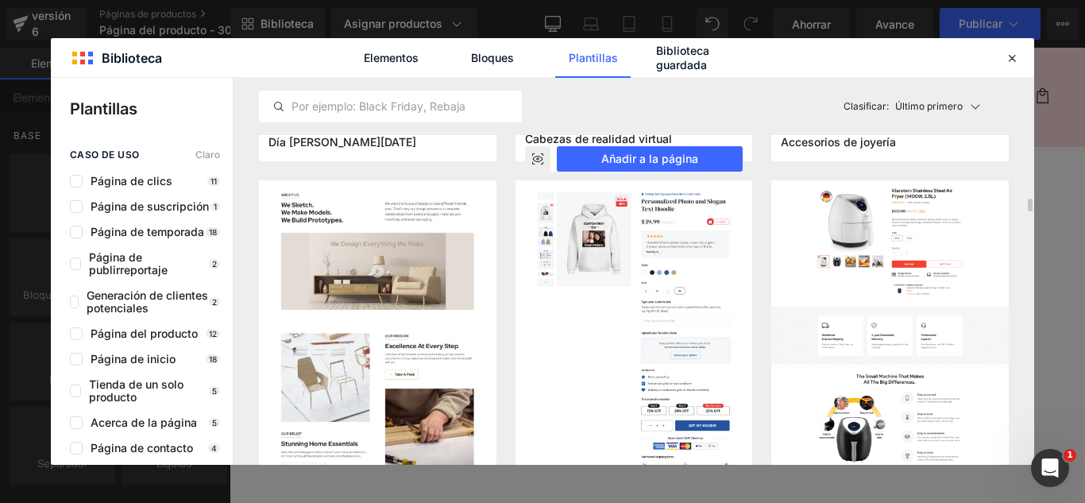
scroll to position [5640, 0]
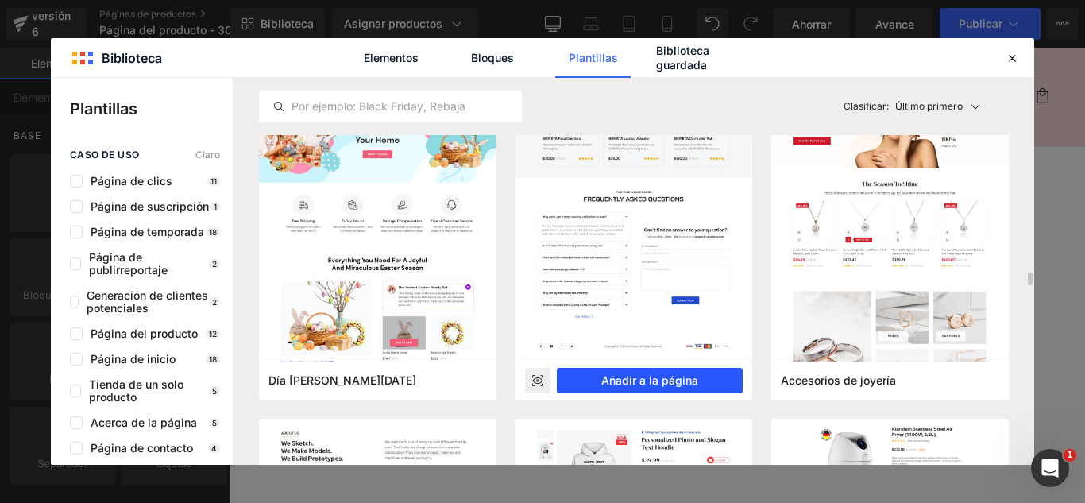
click at [682, 385] on font "Añadir a la página" at bounding box center [649, 380] width 97 height 14
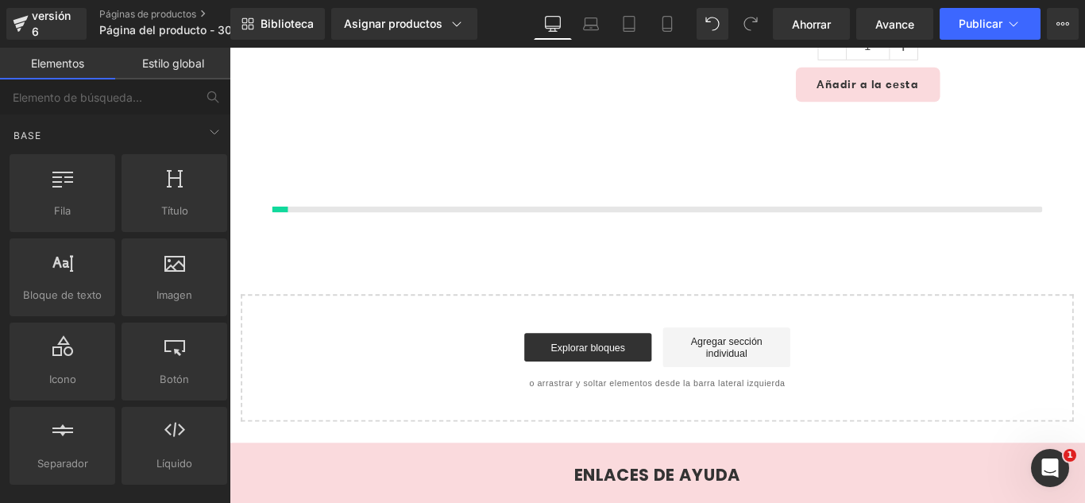
scroll to position [377, 0]
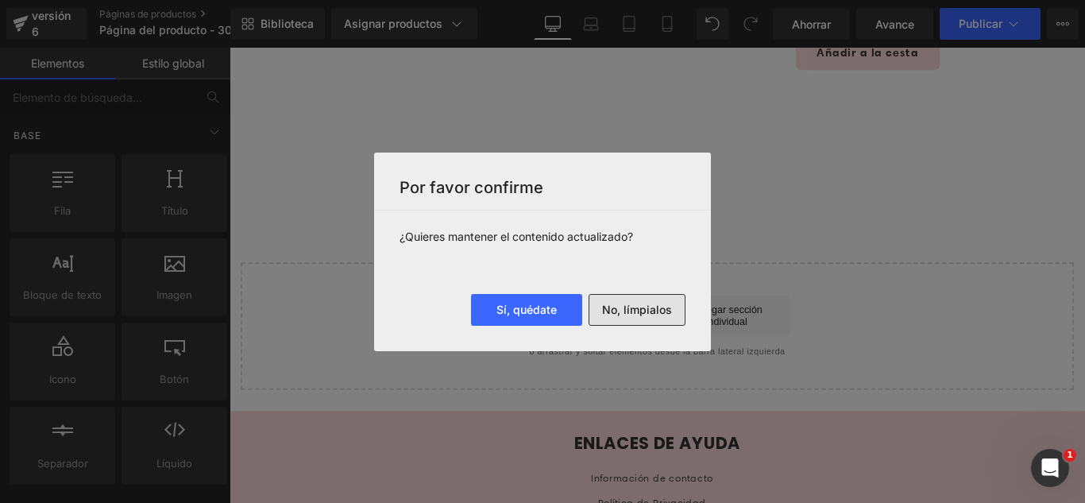
click at [621, 303] on font "No, límpialos" at bounding box center [637, 310] width 70 height 14
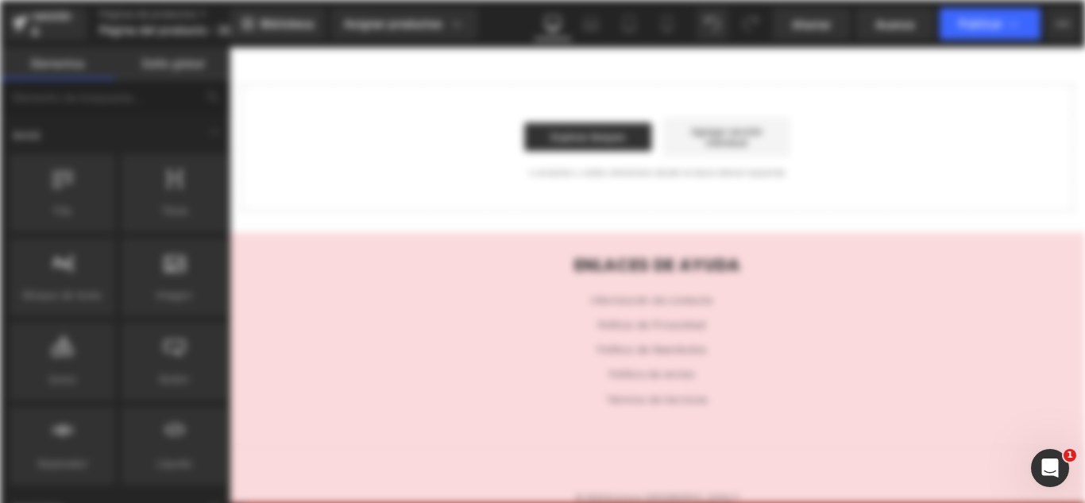
scroll to position [0, 0]
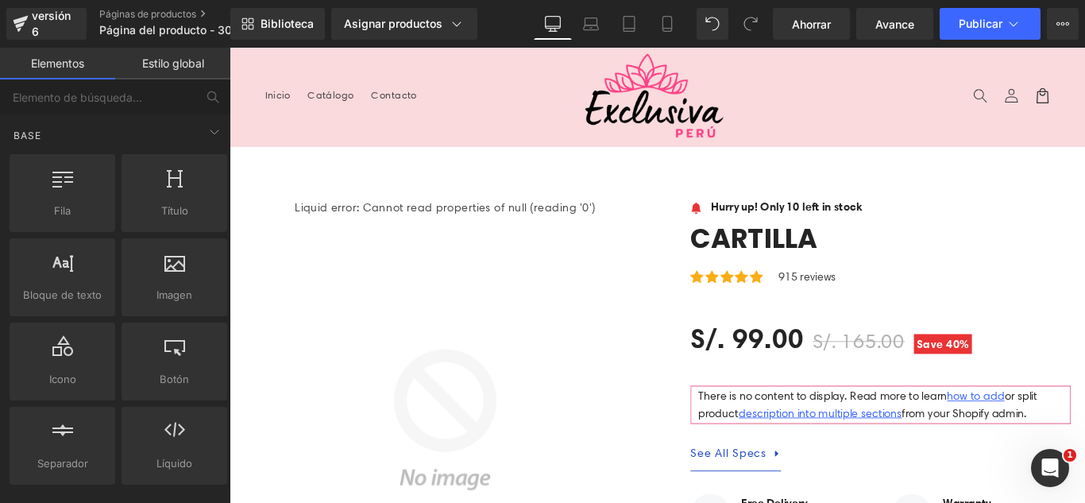
click at [315, 132] on header "Menú Inicio Catálogo Contacto Iniciar sesión Inicio Catálogo Contacto [GEOGRAPH…" at bounding box center [710, 103] width 961 height 110
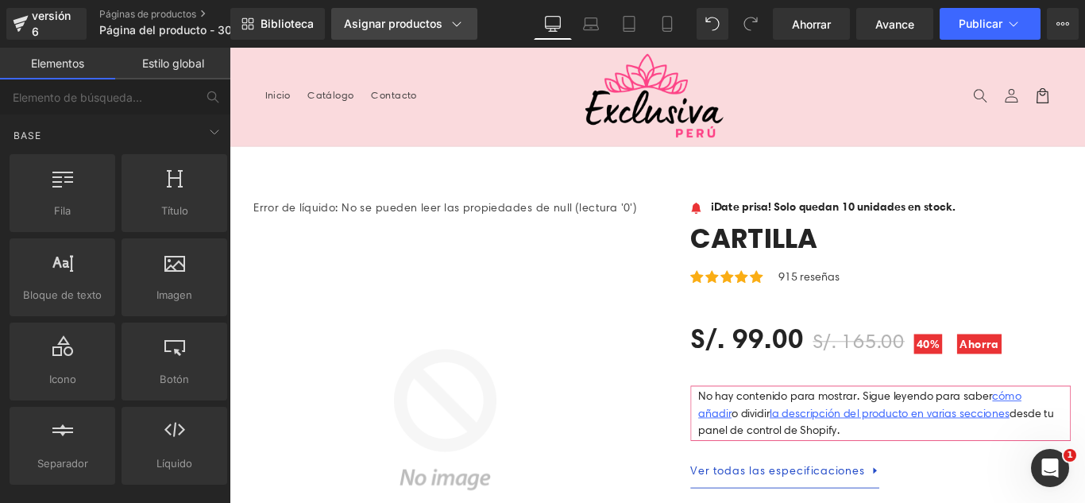
click at [407, 34] on link "Asignar productos" at bounding box center [404, 24] width 146 height 32
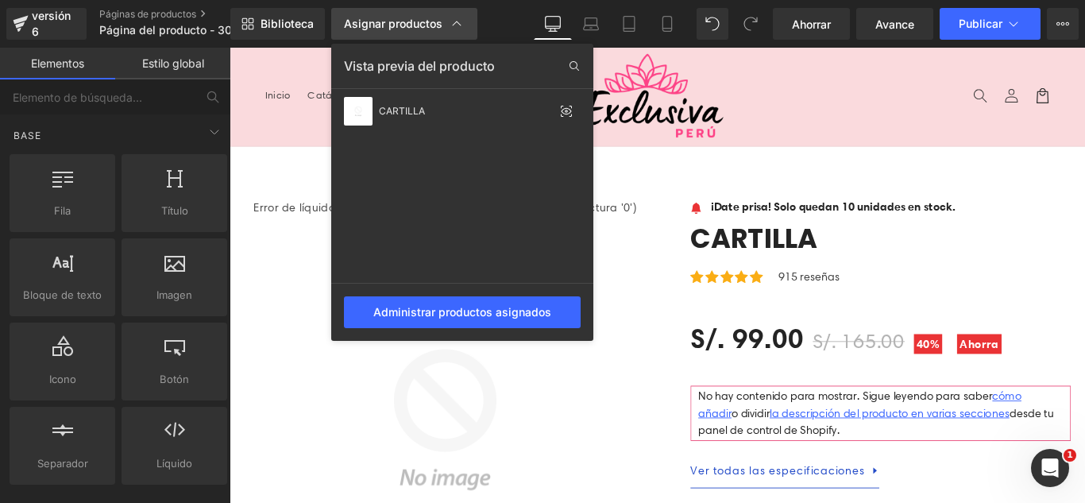
drag, startPoint x: 413, startPoint y: 31, endPoint x: 399, endPoint y: 33, distance: 14.4
click at [415, 31] on div "Asignar productos" at bounding box center [404, 24] width 121 height 16
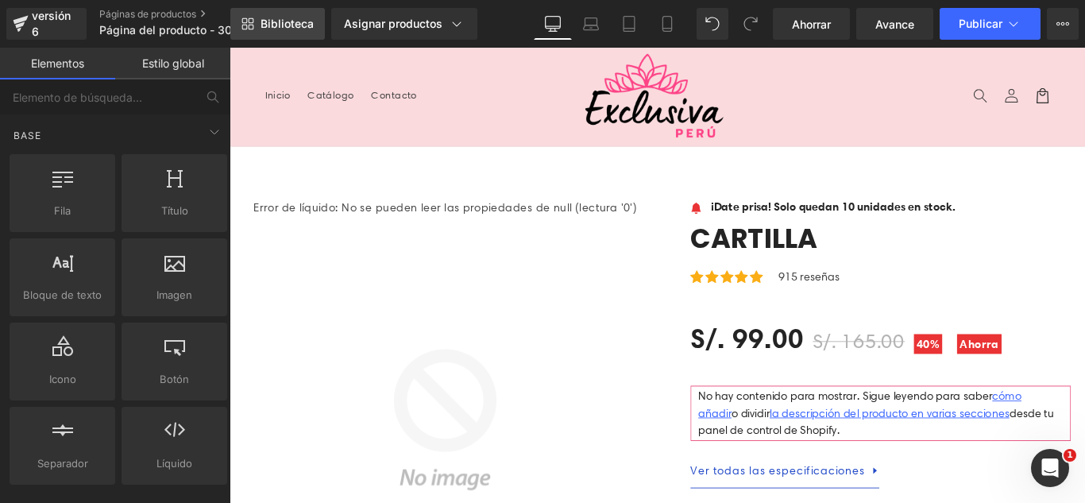
click at [295, 29] on font "Biblioteca" at bounding box center [287, 24] width 53 height 14
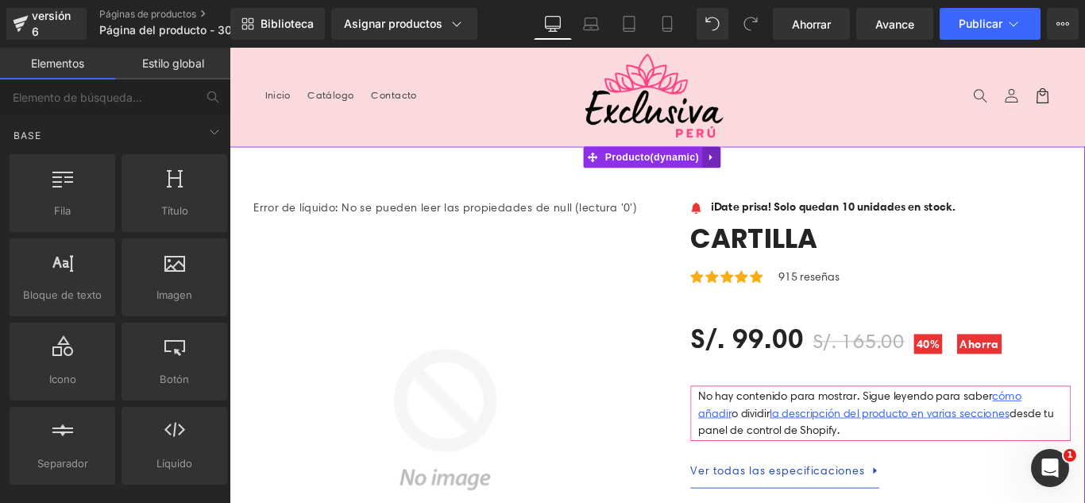
click at [772, 172] on icon at bounding box center [771, 171] width 11 height 12
click at [777, 171] on icon at bounding box center [781, 170] width 11 height 11
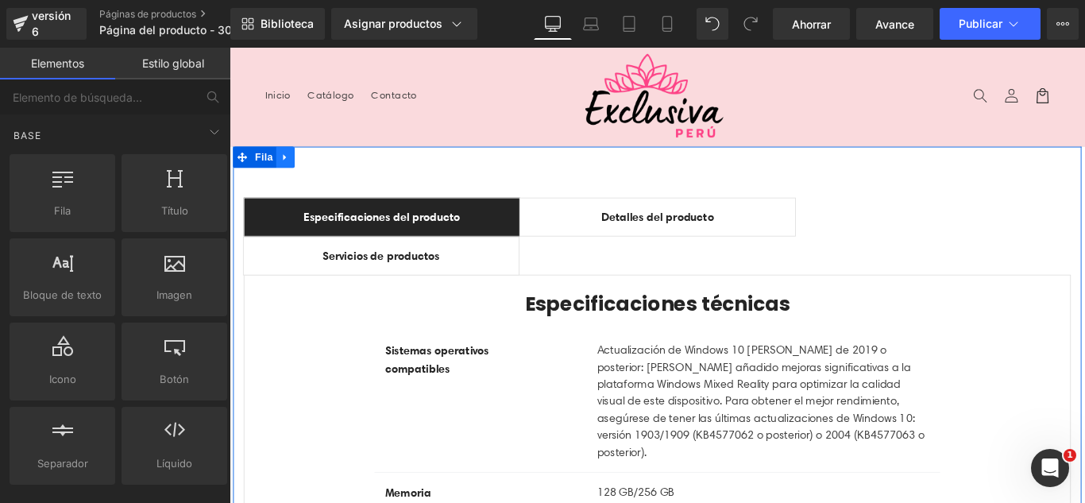
click at [287, 171] on icon at bounding box center [292, 171] width 11 height 12
click at [328, 173] on icon at bounding box center [333, 171] width 11 height 12
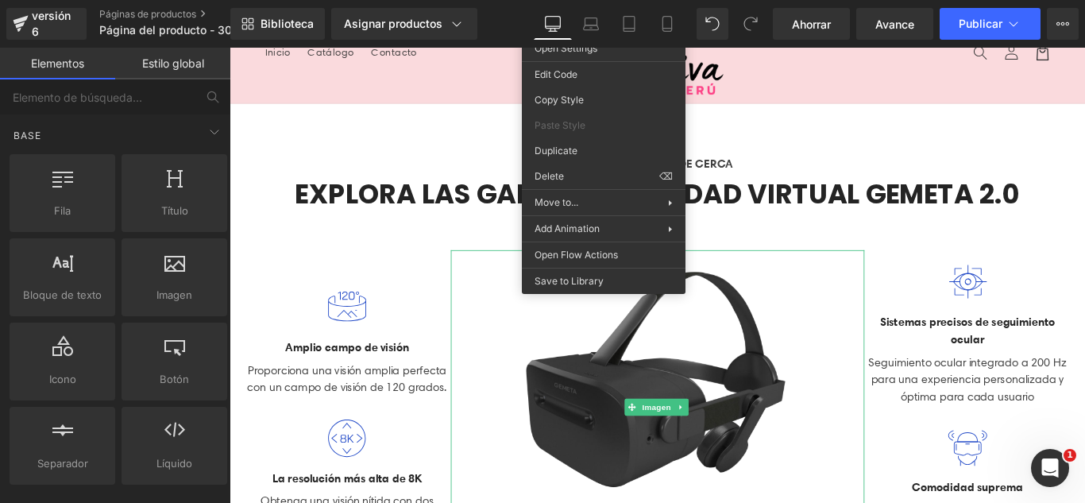
scroll to position [238, 0]
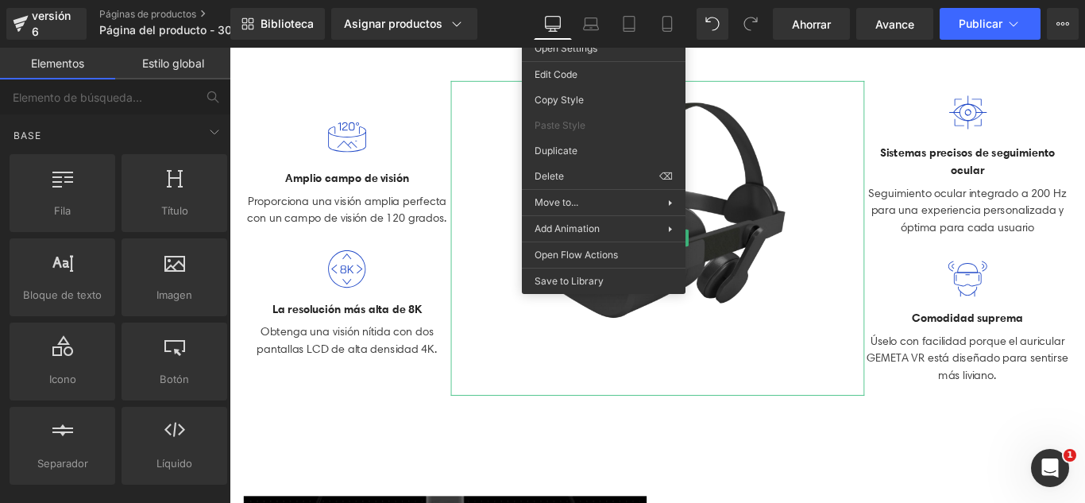
click at [429, 145] on div at bounding box center [361, 149] width 233 height 44
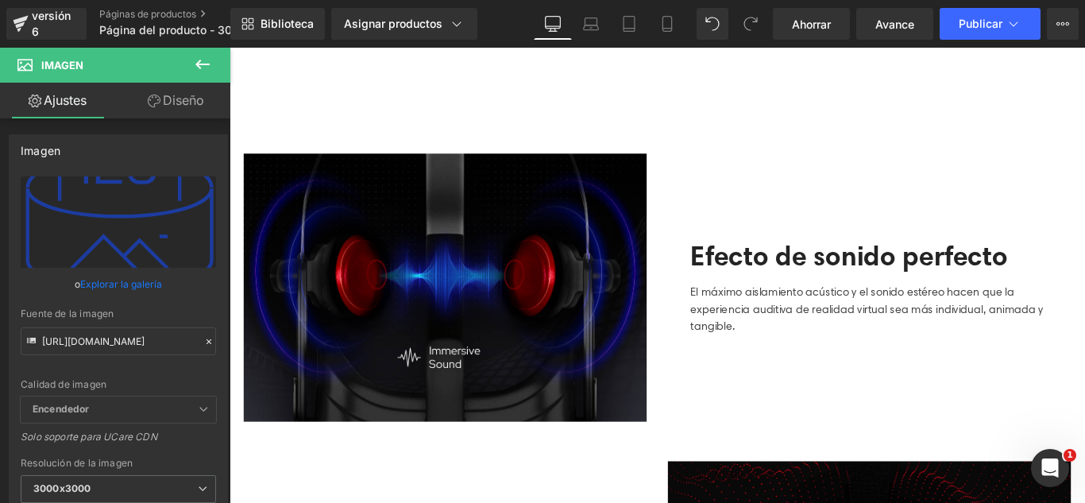
scroll to position [635, 0]
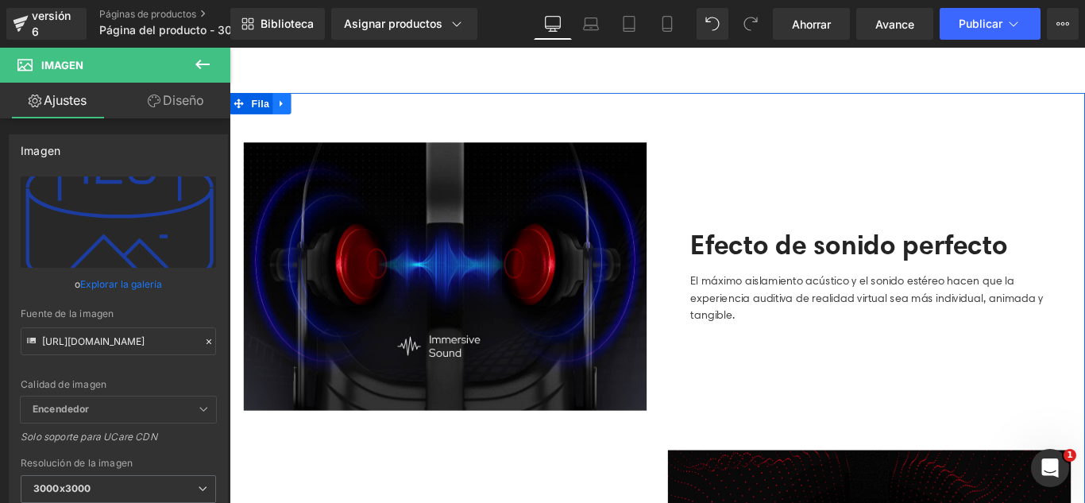
click at [283, 106] on icon at bounding box center [288, 110] width 11 height 12
click at [324, 106] on icon at bounding box center [329, 110] width 11 height 11
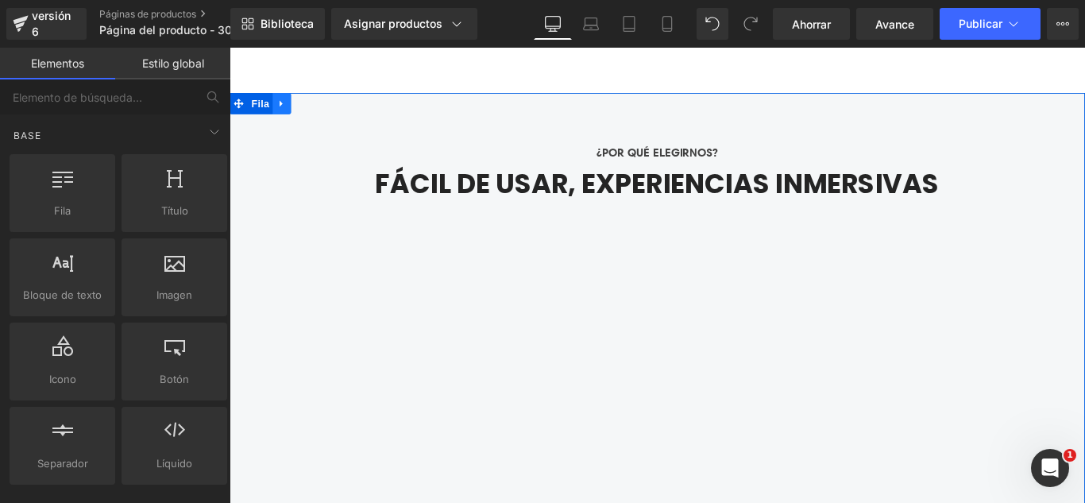
click at [290, 108] on link at bounding box center [288, 110] width 21 height 24
click at [324, 108] on icon at bounding box center [329, 110] width 11 height 12
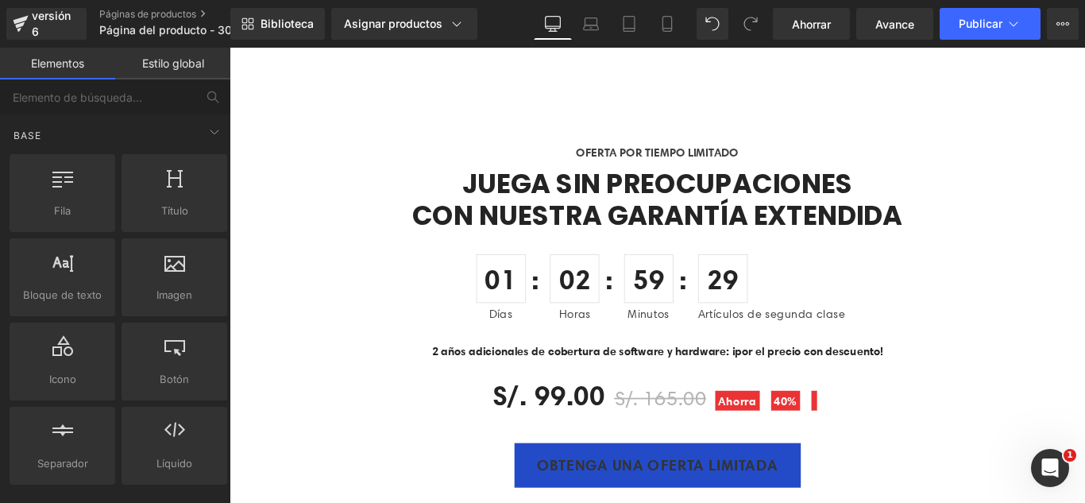
scroll to position [556, 0]
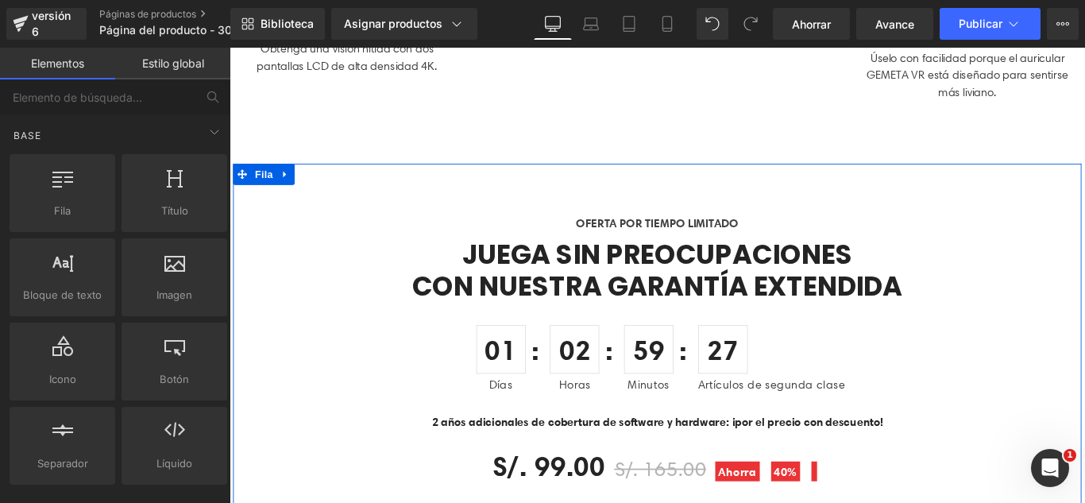
drag, startPoint x: 289, startPoint y: 183, endPoint x: 329, endPoint y: 196, distance: 41.7
click at [288, 183] on icon at bounding box center [292, 189] width 11 height 12
click at [331, 191] on icon at bounding box center [333, 189] width 11 height 11
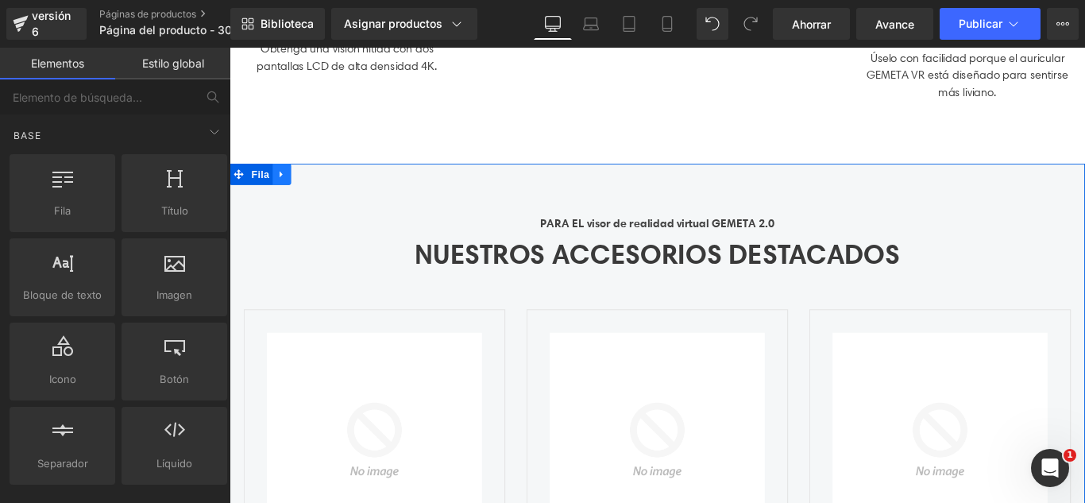
click at [288, 186] on link at bounding box center [288, 190] width 21 height 24
click at [324, 192] on link at bounding box center [329, 190] width 21 height 24
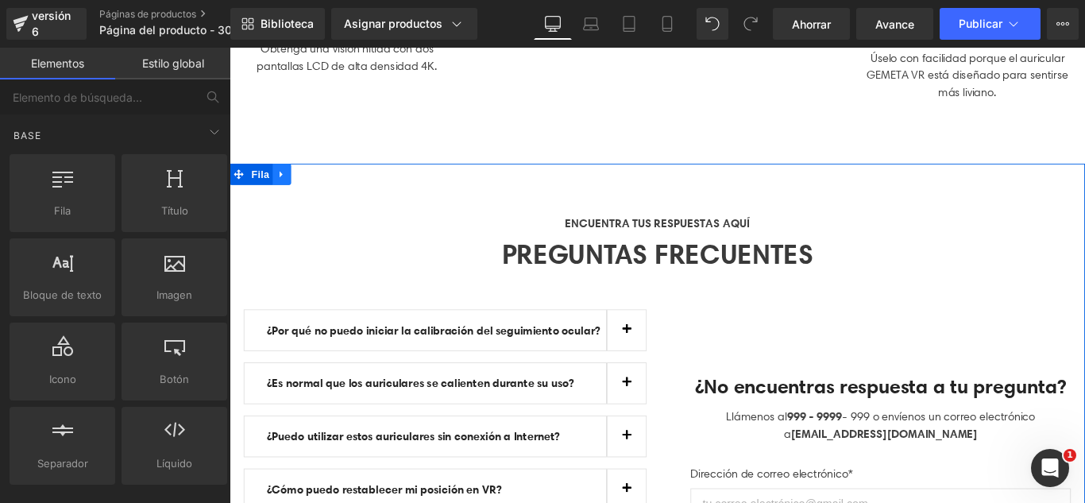
click at [288, 191] on link at bounding box center [288, 190] width 21 height 24
click at [326, 188] on icon at bounding box center [329, 189] width 11 height 12
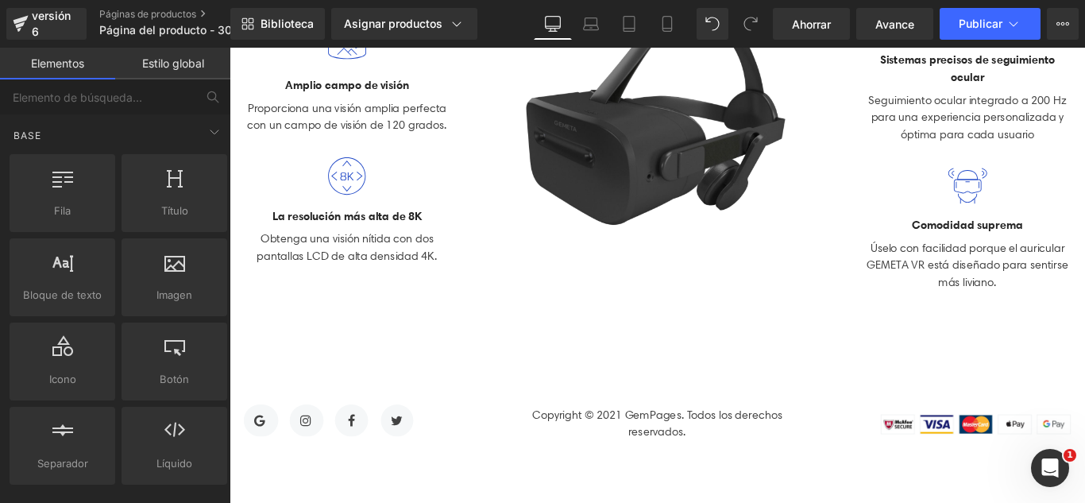
scroll to position [0, 0]
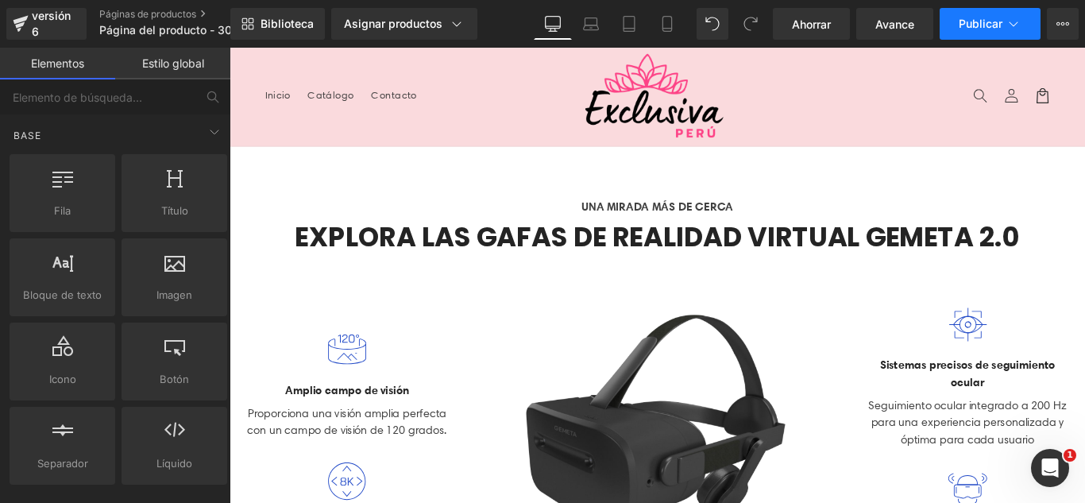
click at [1018, 25] on icon at bounding box center [1014, 24] width 16 height 16
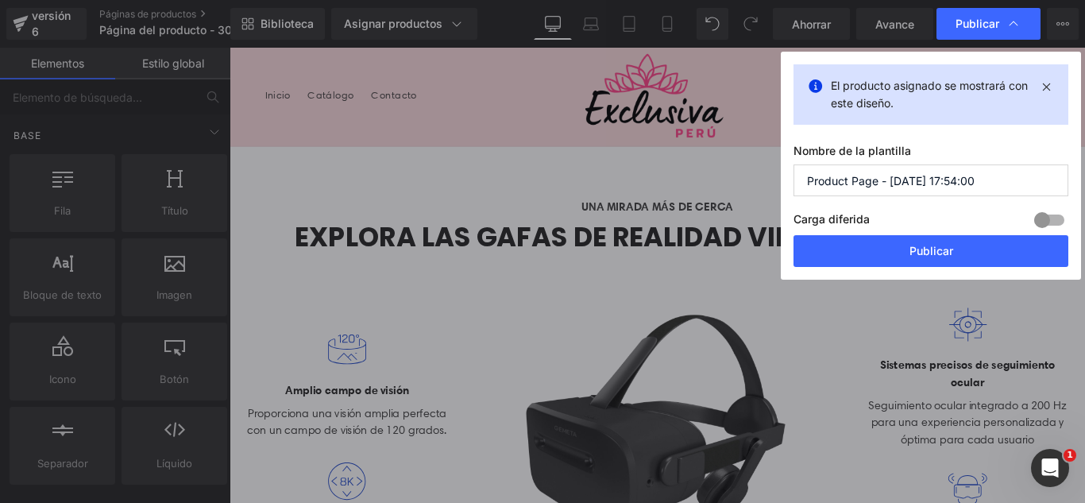
click at [996, 187] on input "Product Page - Aug 30, 17:54:00" at bounding box center [931, 180] width 275 height 32
click at [994, 187] on input "Product Page - Aug 30, 17:54:00" at bounding box center [931, 180] width 275 height 32
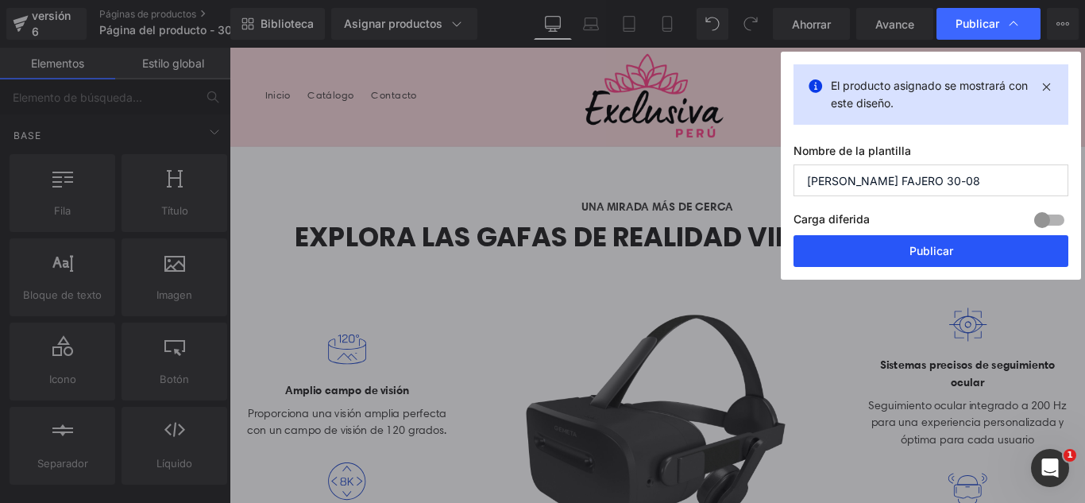
type input "BRASIER FAJERO 30-08"
drag, startPoint x: 964, startPoint y: 246, endPoint x: 814, endPoint y: 226, distance: 150.6
click at [964, 246] on button "Publicar" at bounding box center [931, 251] width 275 height 32
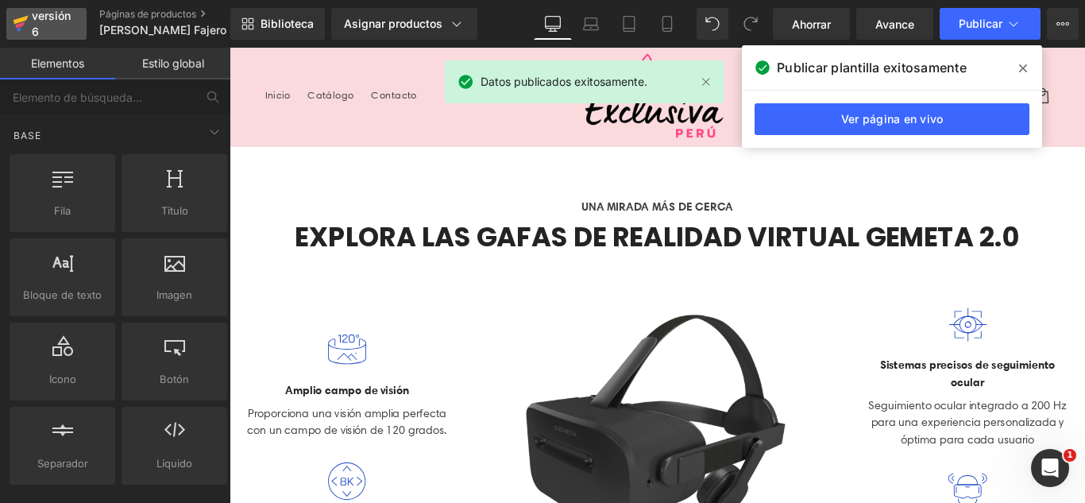
click at [56, 35] on div "versión 6" at bounding box center [53, 24] width 48 height 37
